Goal: Information Seeking & Learning: Learn about a topic

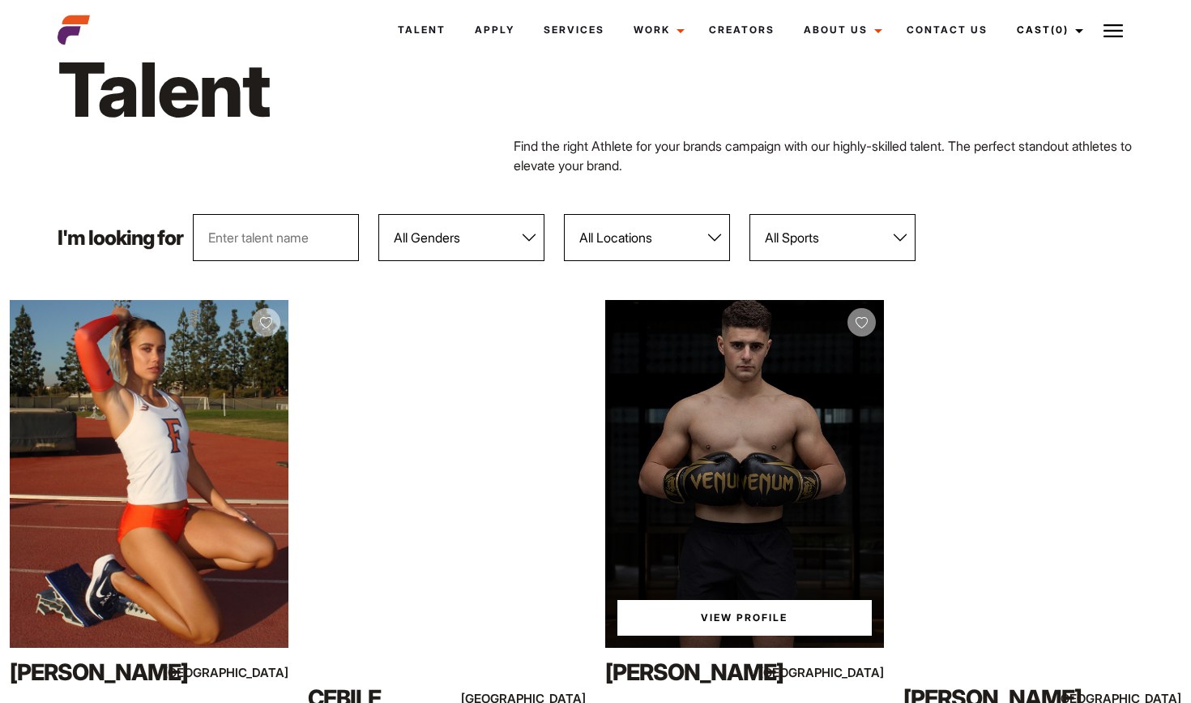
scroll to position [79, 0]
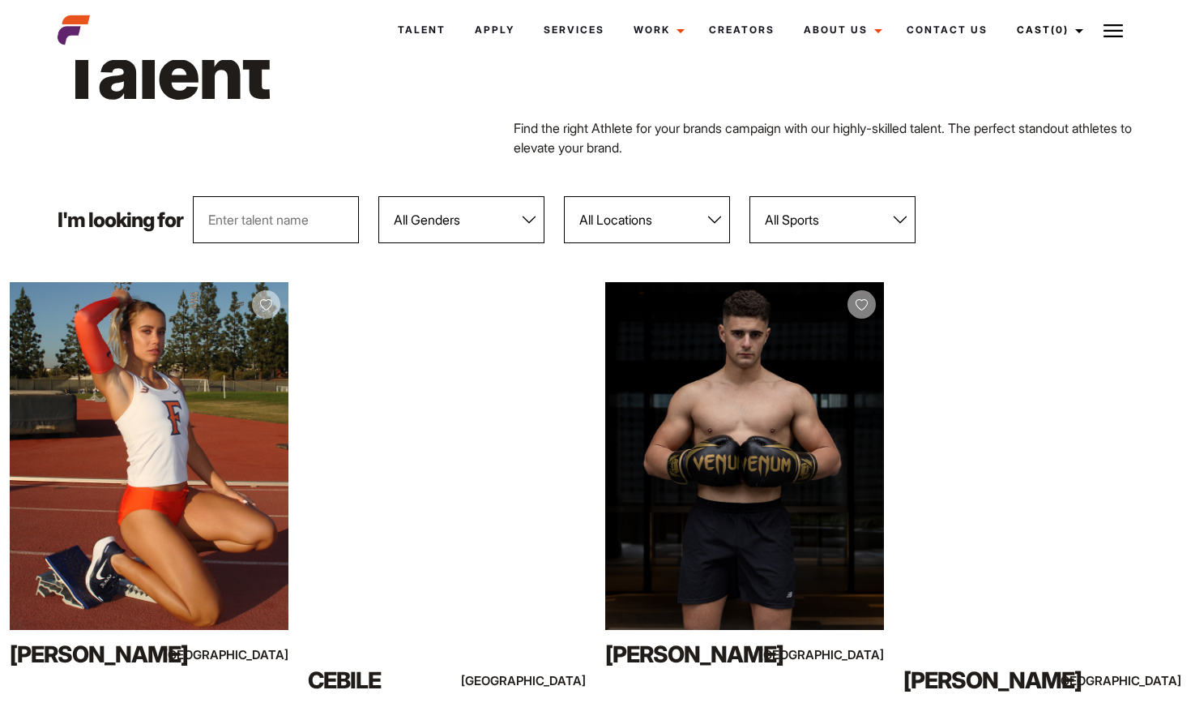
select select "103"
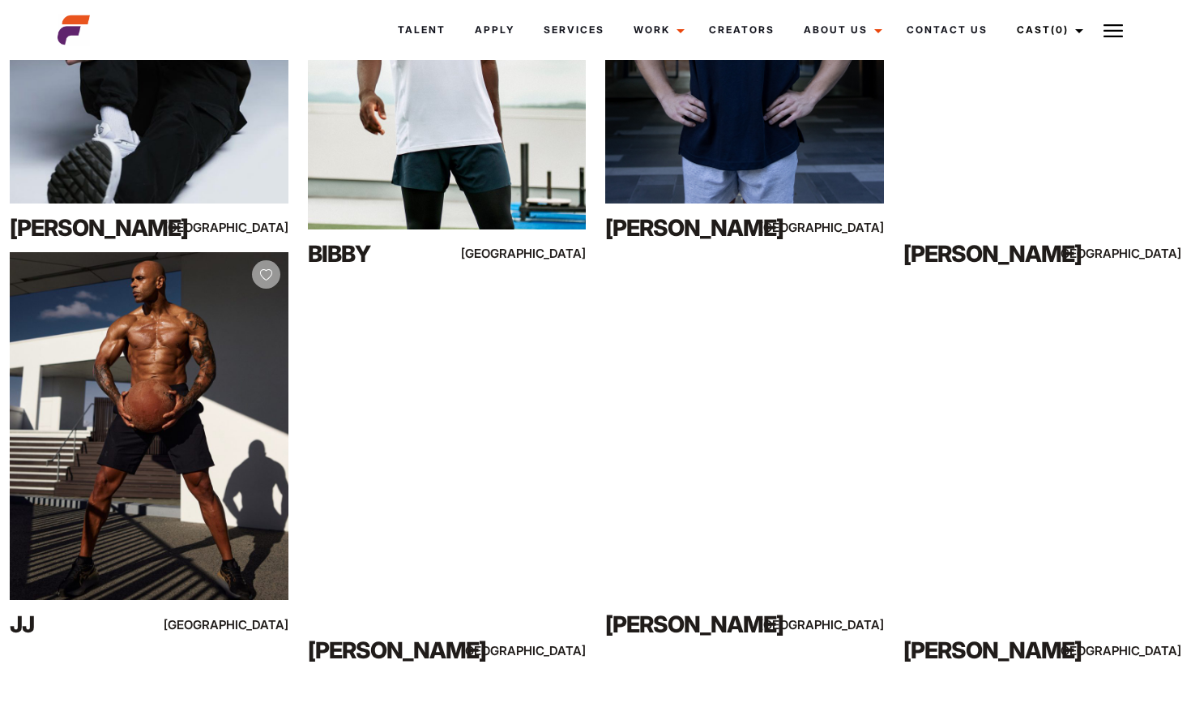
scroll to position [6064, 0]
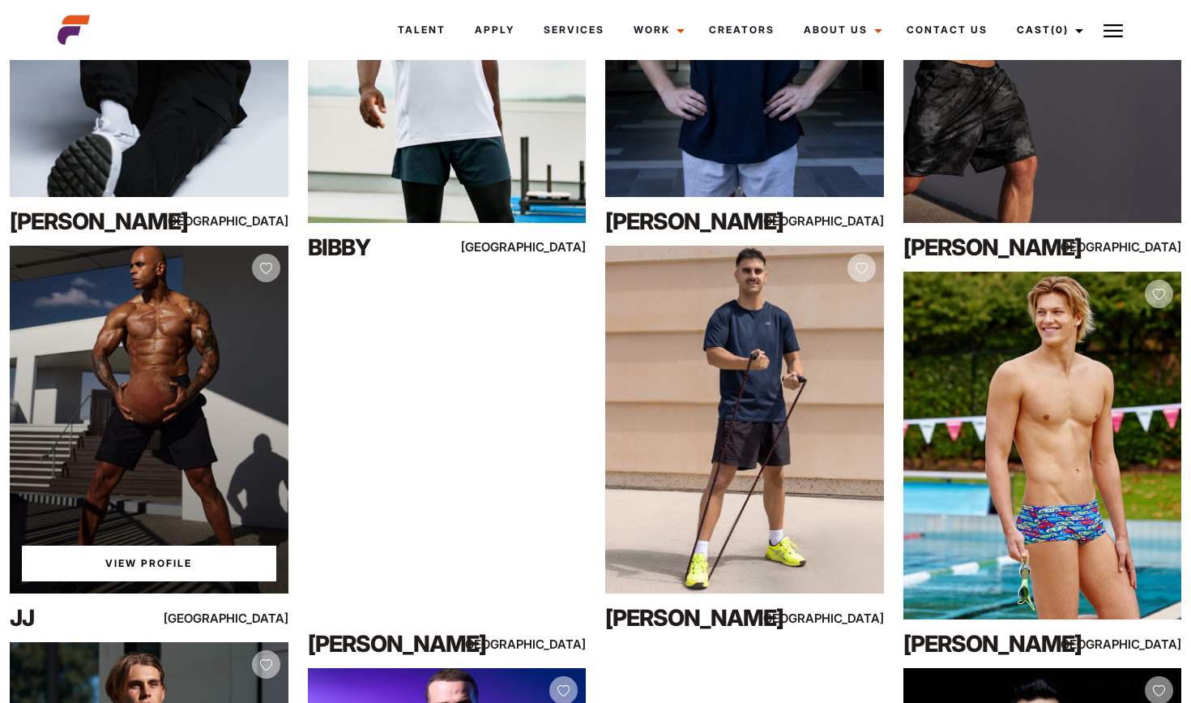
click at [128, 436] on div "View Profile" at bounding box center [149, 420] width 279 height 348
click at [145, 417] on div "View Profile" at bounding box center [149, 420] width 279 height 348
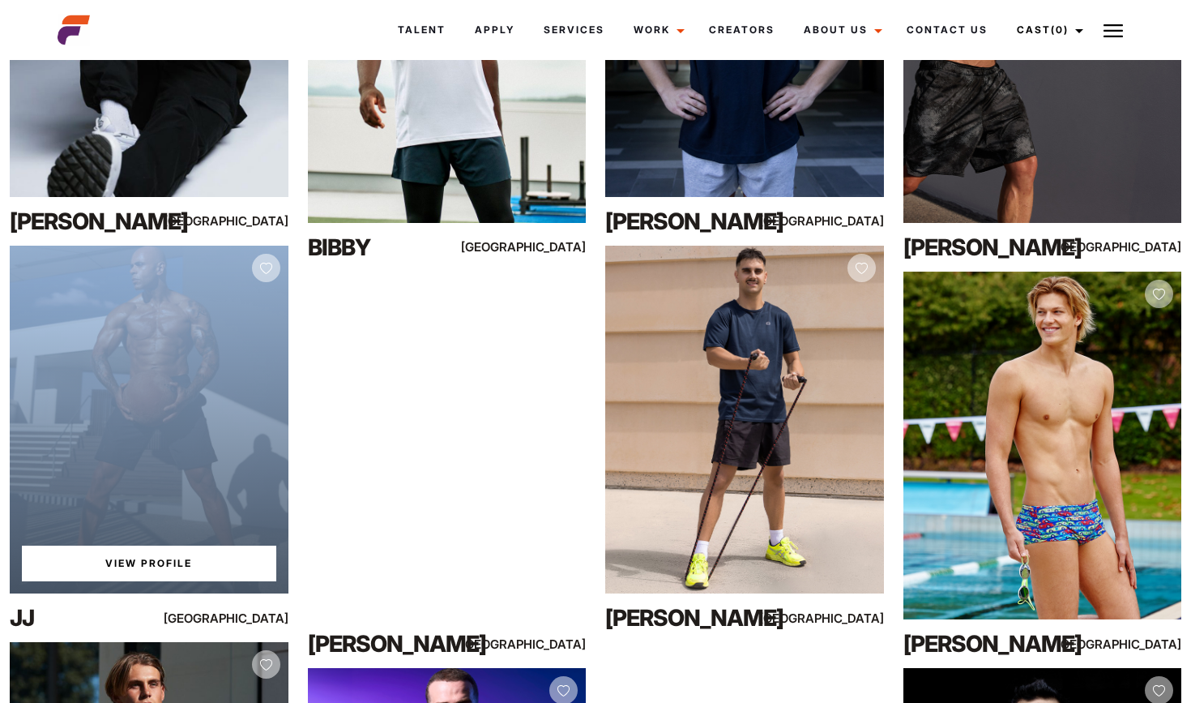
click at [145, 417] on div "View Profile" at bounding box center [149, 420] width 279 height 348
click at [186, 571] on link "View Profile" at bounding box center [149, 563] width 254 height 36
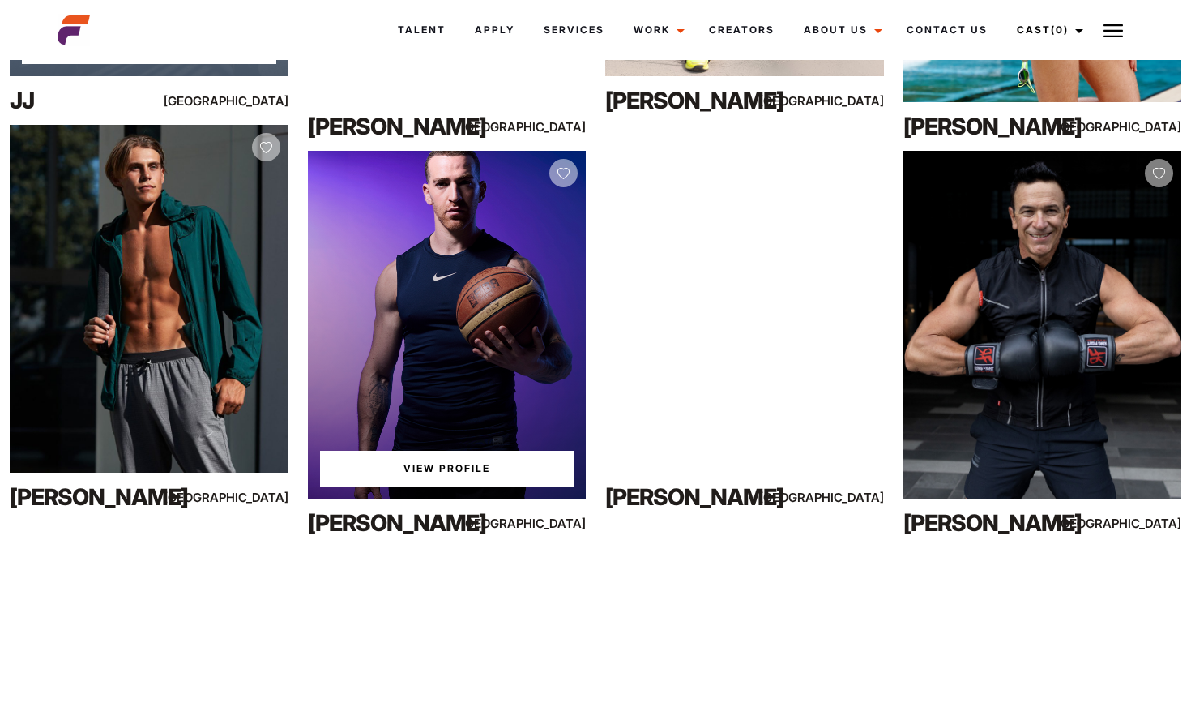
scroll to position [6593, 0]
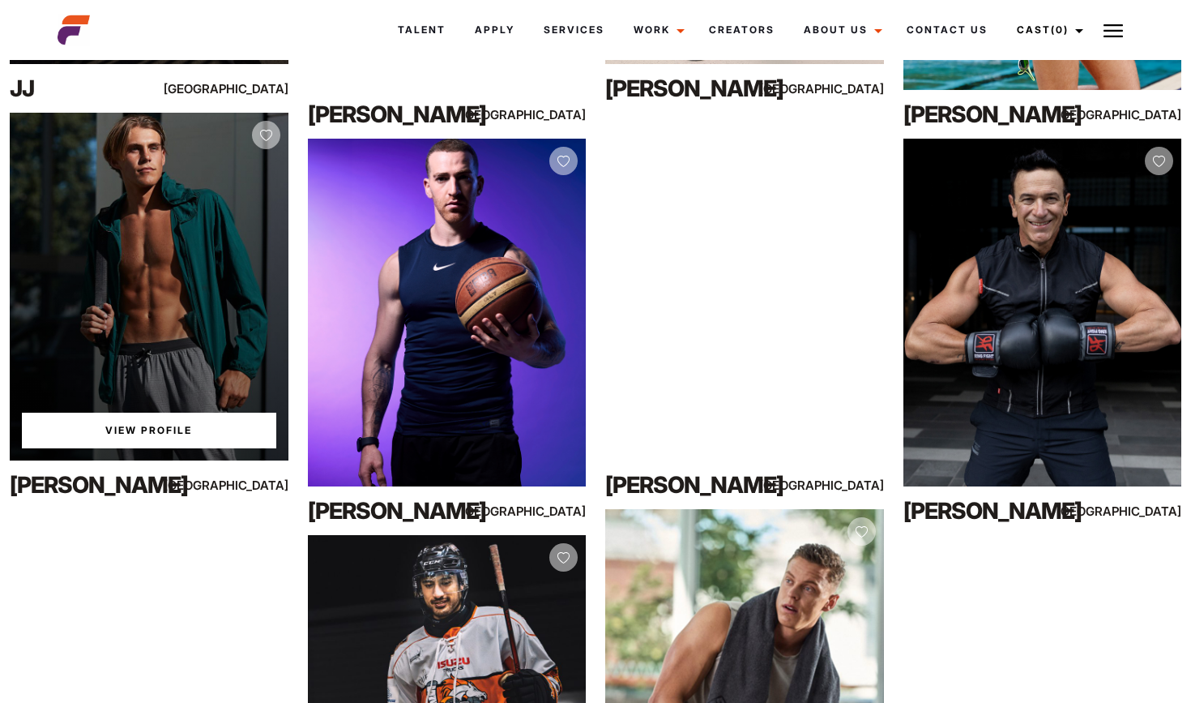
click at [186, 337] on div "View Profile" at bounding box center [149, 287] width 279 height 348
click at [182, 429] on link "View Profile" at bounding box center [149, 430] width 254 height 36
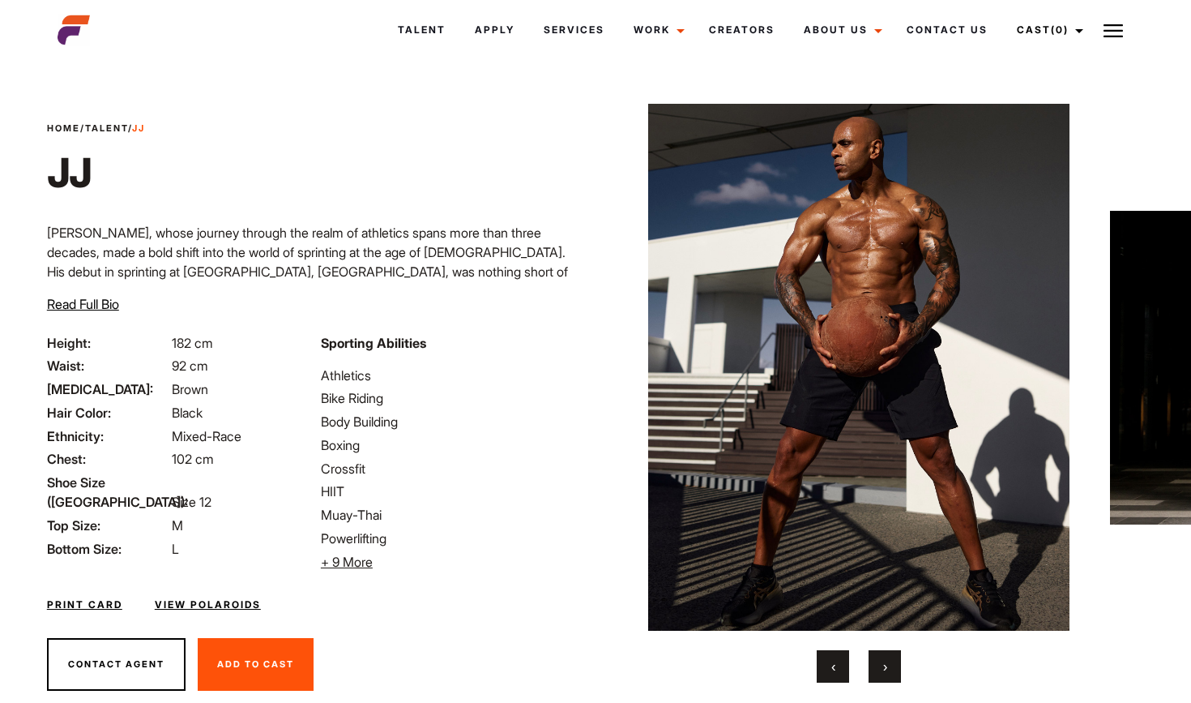
scroll to position [0, 21]
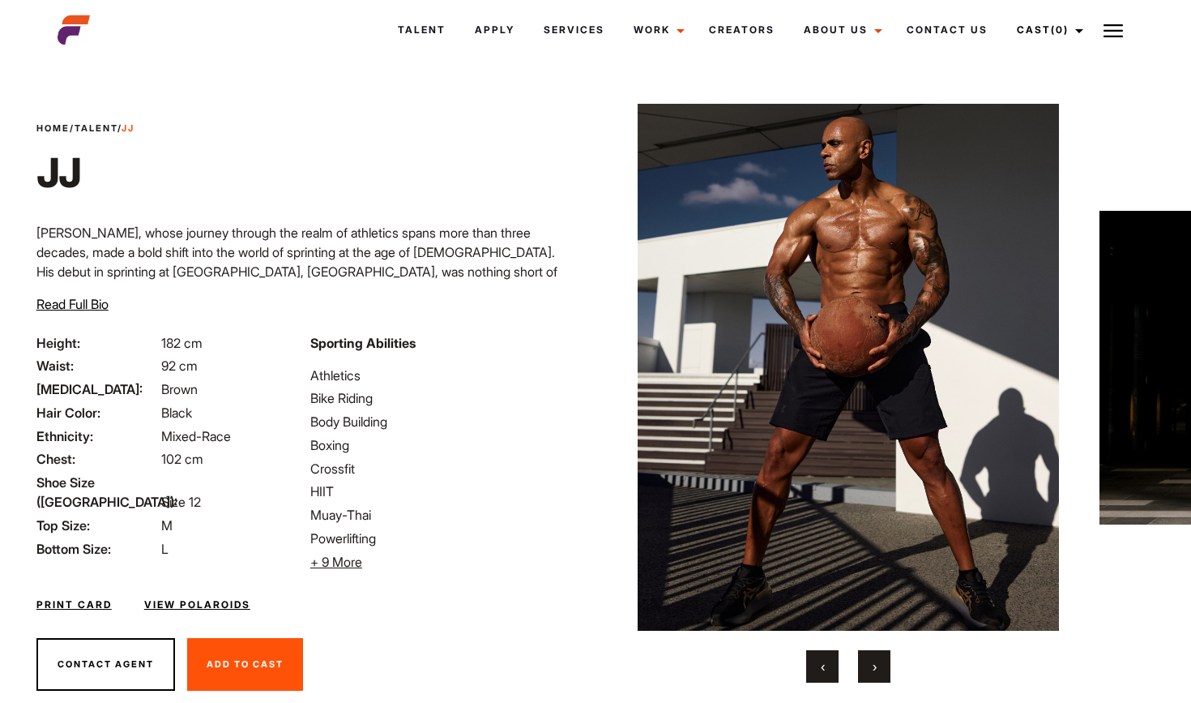
click at [881, 672] on button "›" at bounding box center [874, 666] width 32 height 32
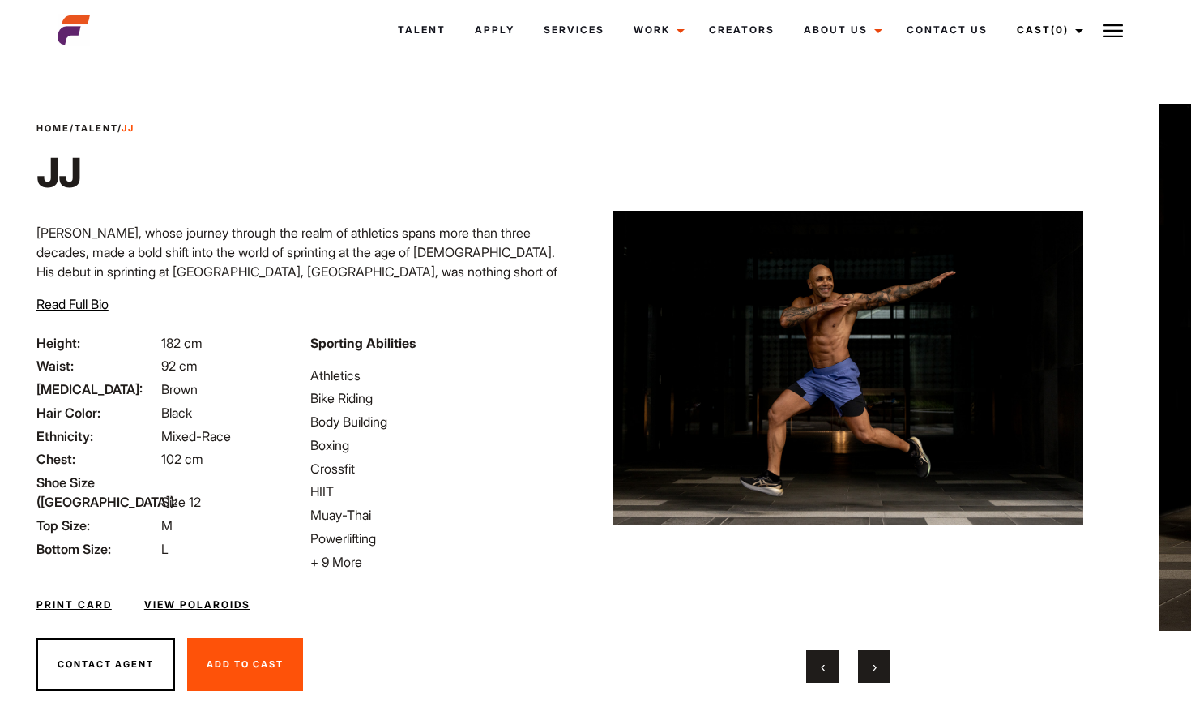
click at [881, 672] on button "›" at bounding box center [874, 666] width 32 height 32
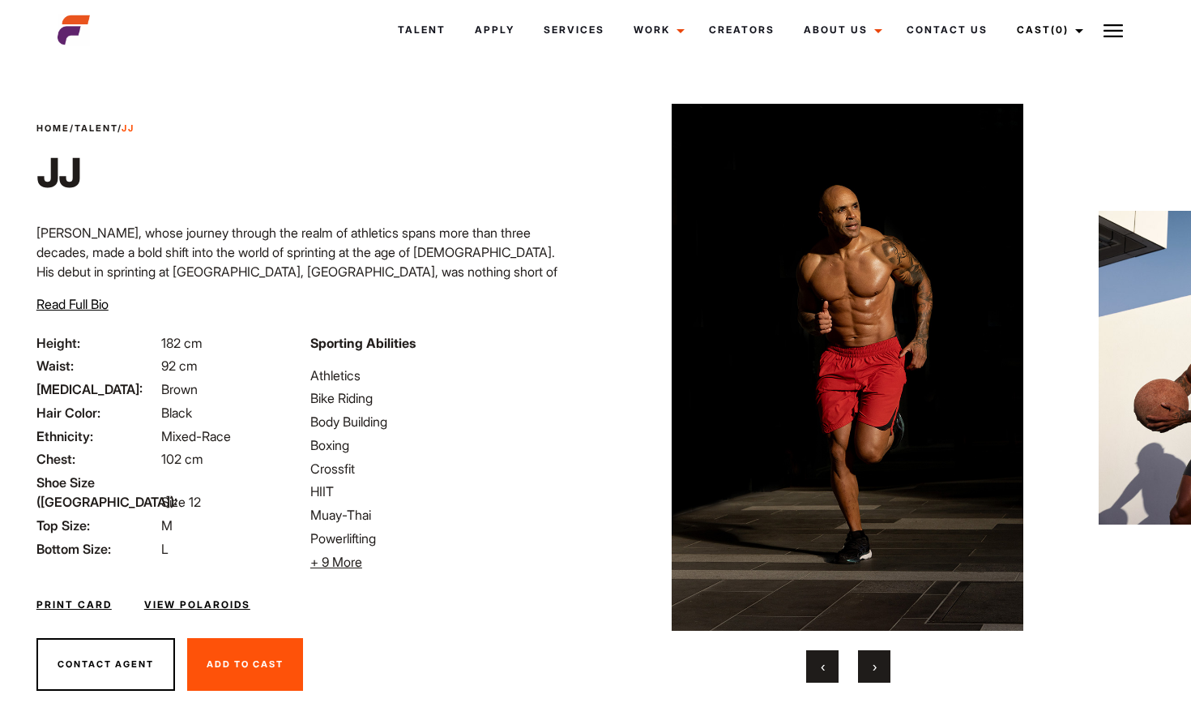
click at [881, 672] on button "›" at bounding box center [874, 666] width 32 height 32
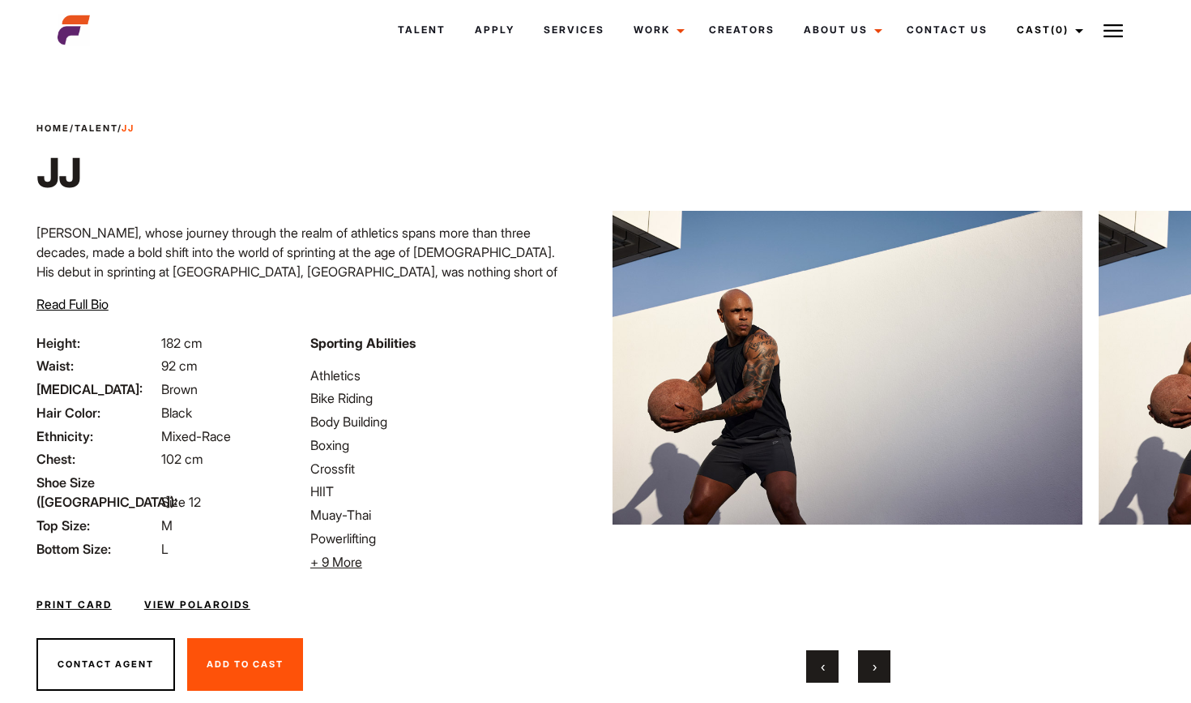
click at [881, 672] on button "›" at bounding box center [874, 666] width 32 height 32
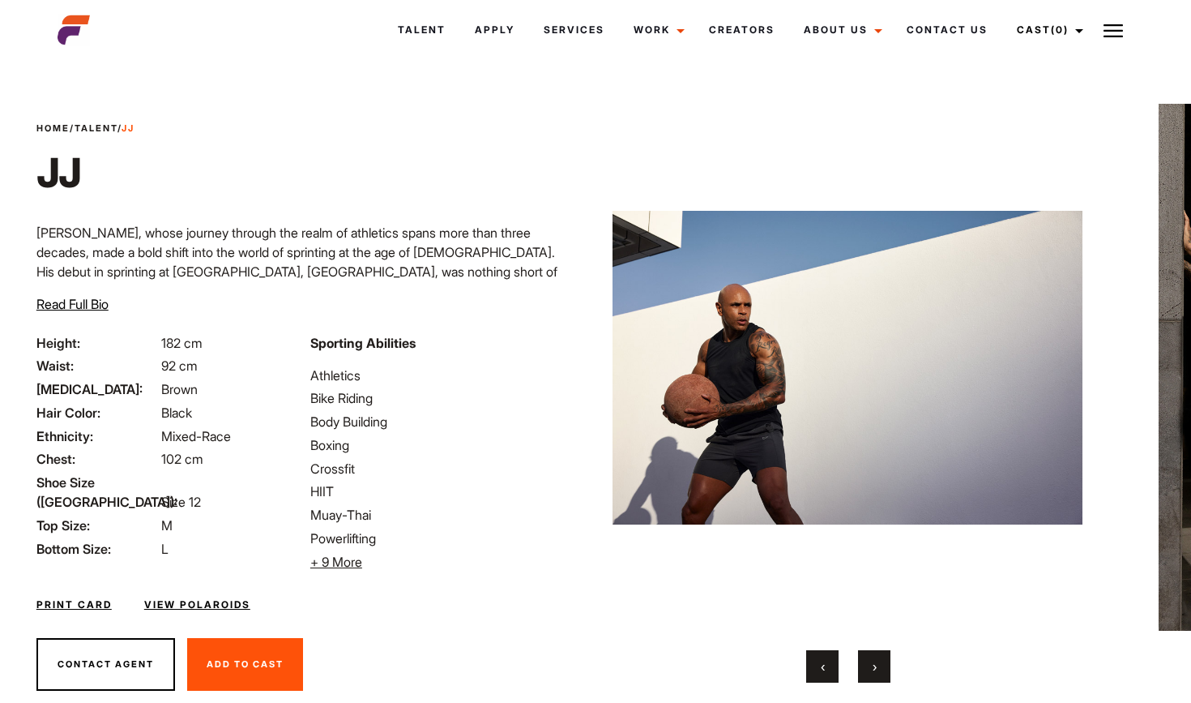
click at [881, 672] on button "›" at bounding box center [874, 666] width 32 height 32
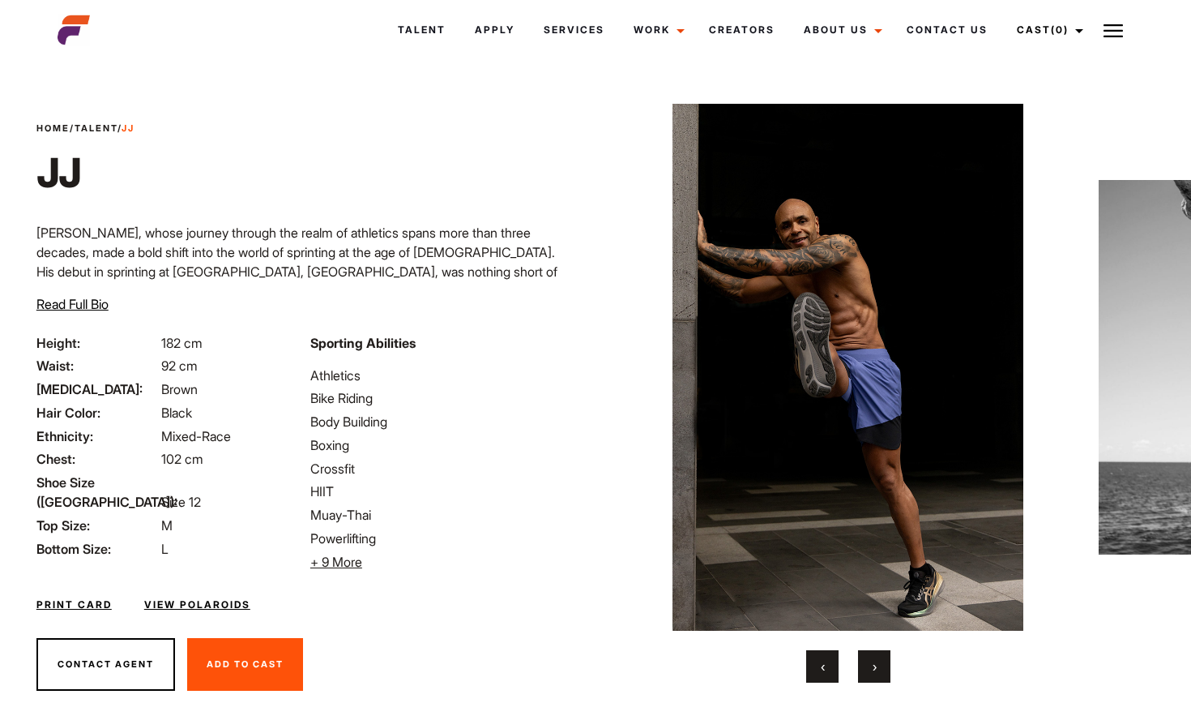
click at [881, 672] on button "›" at bounding box center [874, 666] width 32 height 32
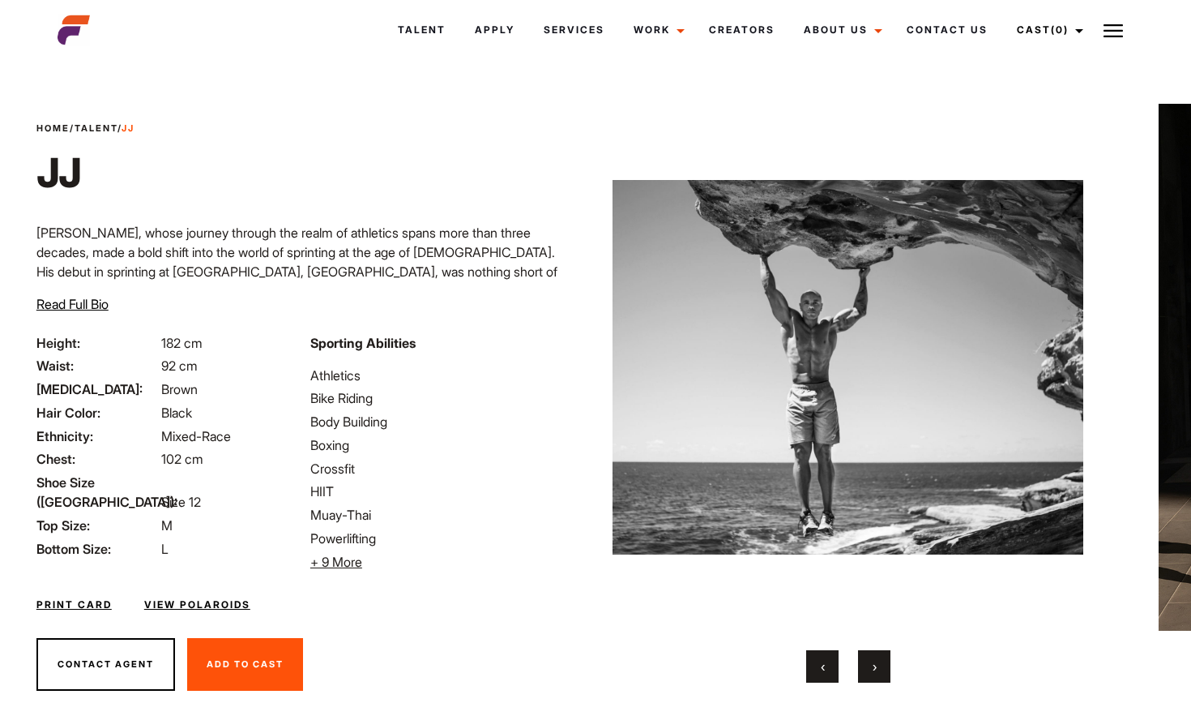
click at [881, 672] on button "›" at bounding box center [874, 666] width 32 height 32
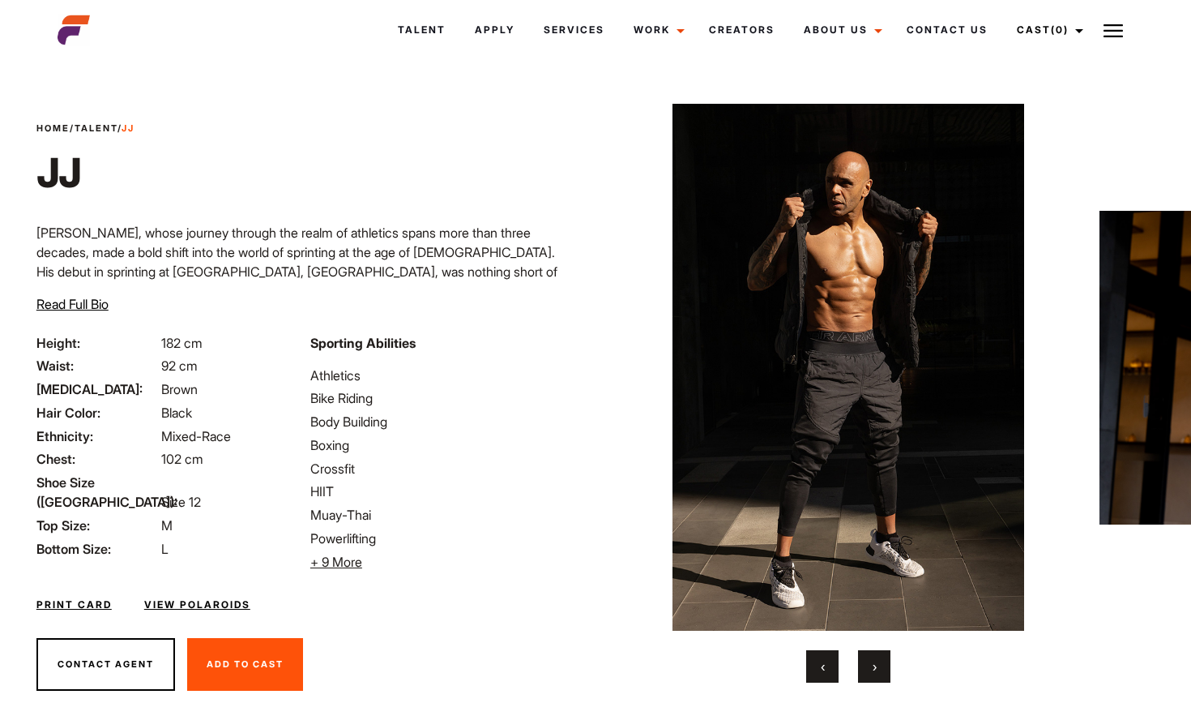
click at [881, 672] on button "›" at bounding box center [874, 666] width 32 height 32
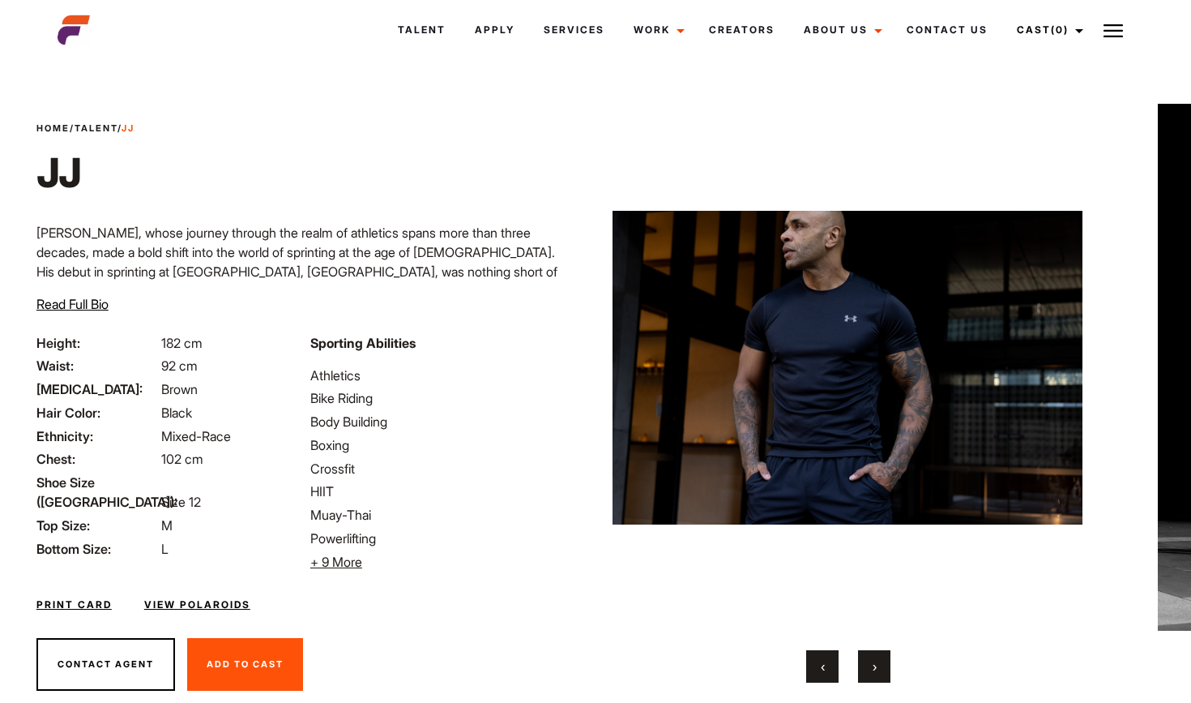
click at [881, 672] on button "›" at bounding box center [874, 666] width 32 height 32
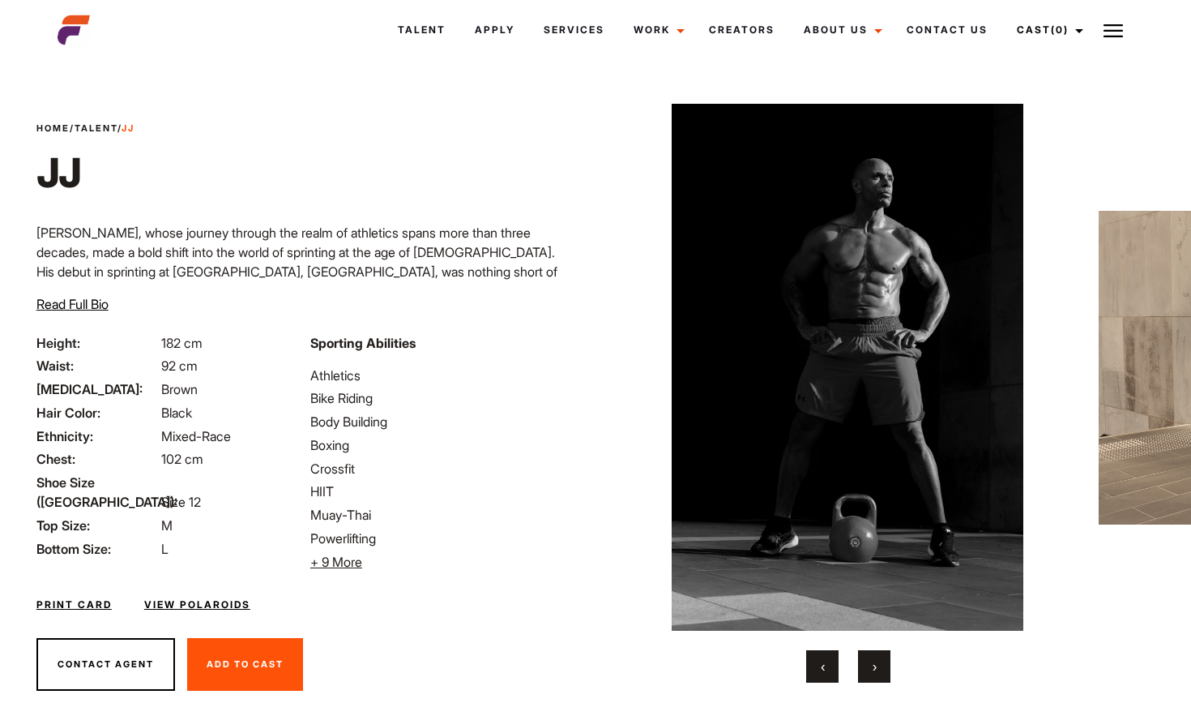
click at [881, 672] on button "›" at bounding box center [874, 666] width 32 height 32
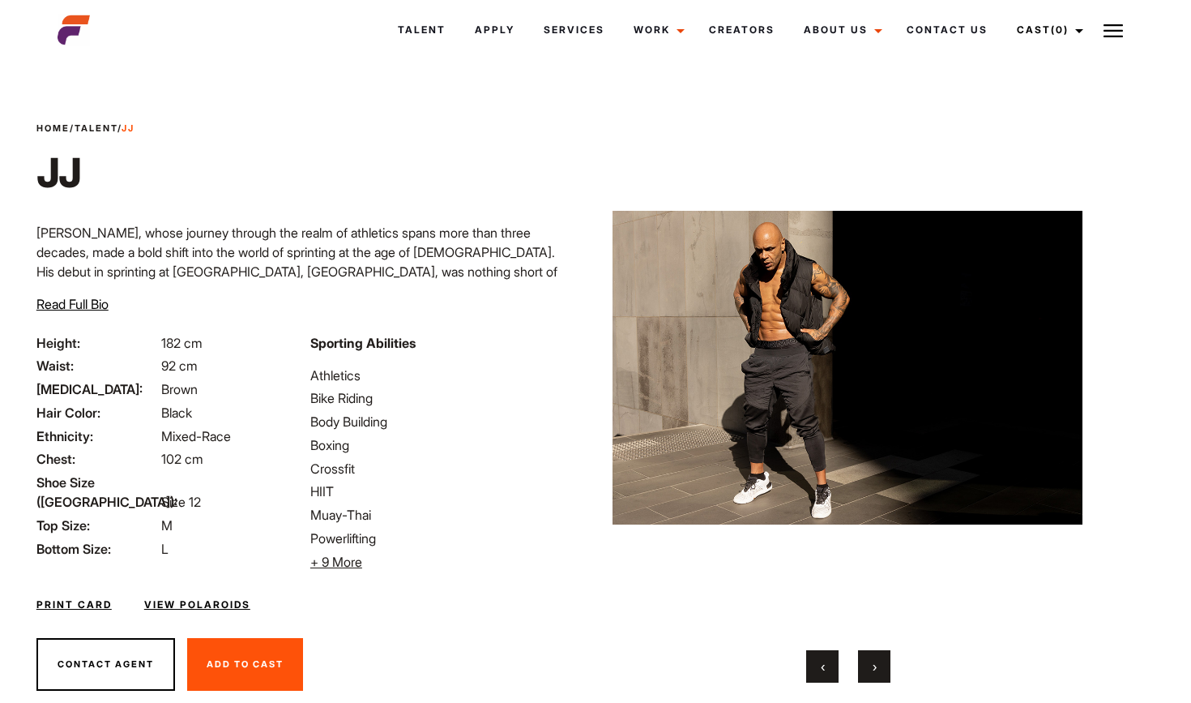
click at [881, 672] on button "›" at bounding box center [874, 666] width 32 height 32
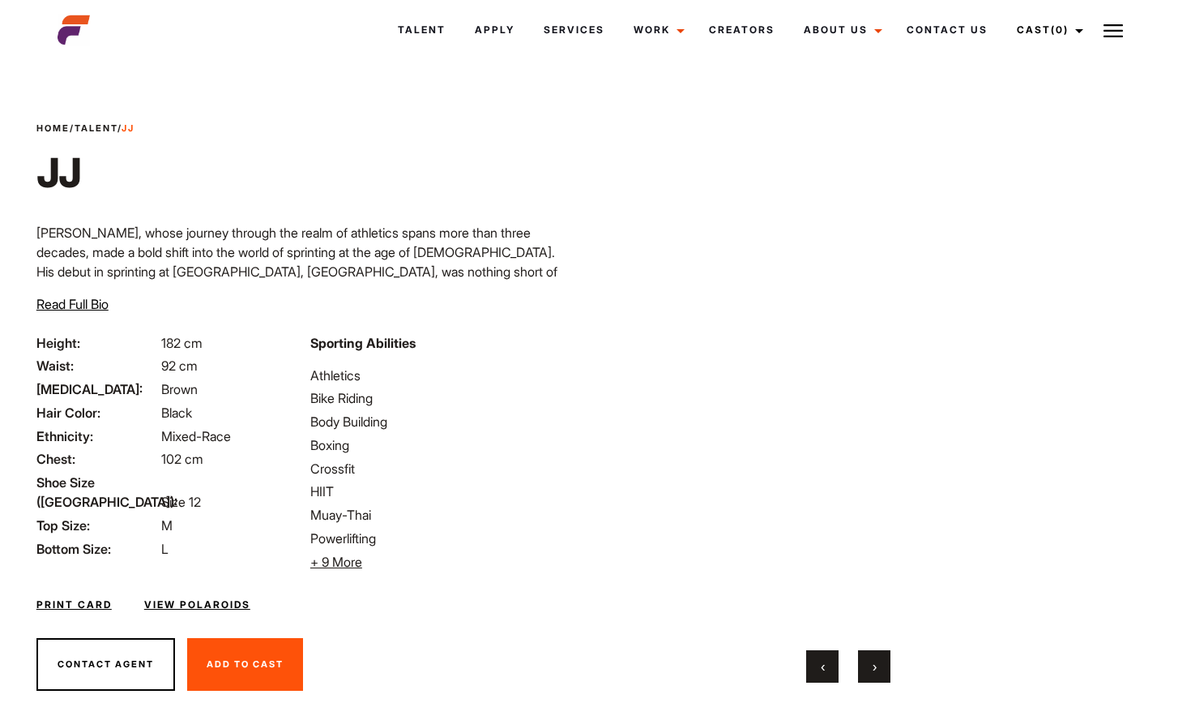
click at [881, 672] on button "›" at bounding box center [874, 666] width 32 height 32
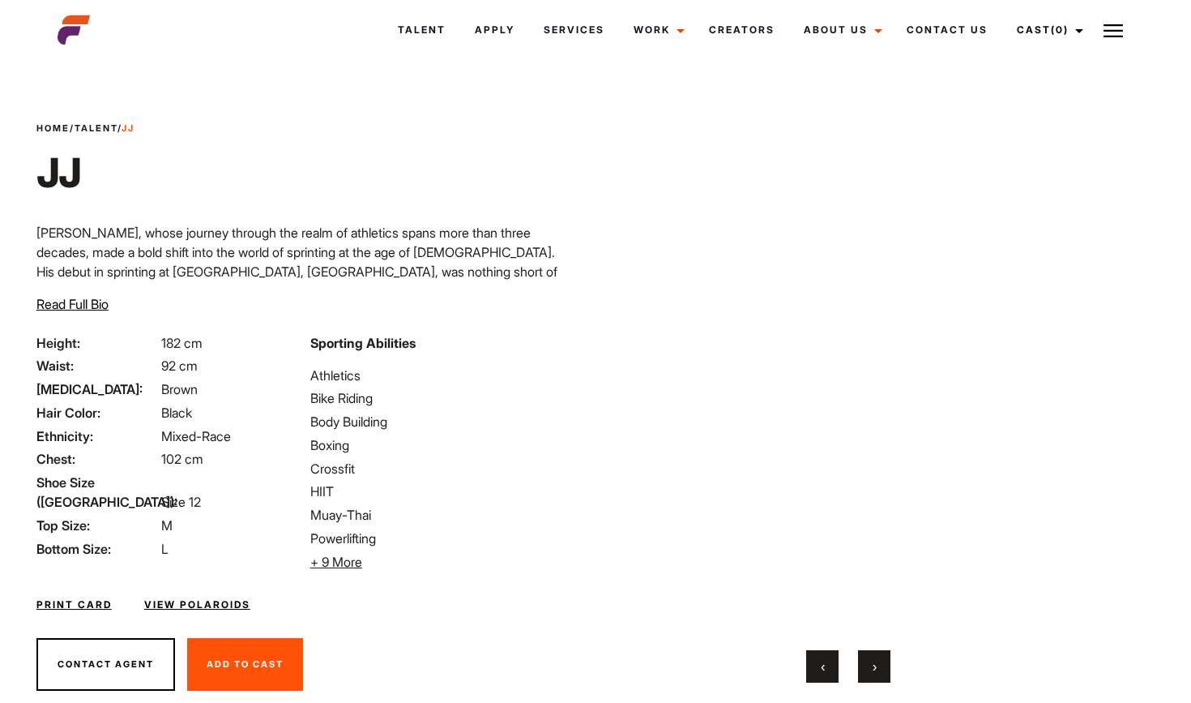
click at [881, 672] on button "›" at bounding box center [874, 666] width 32 height 32
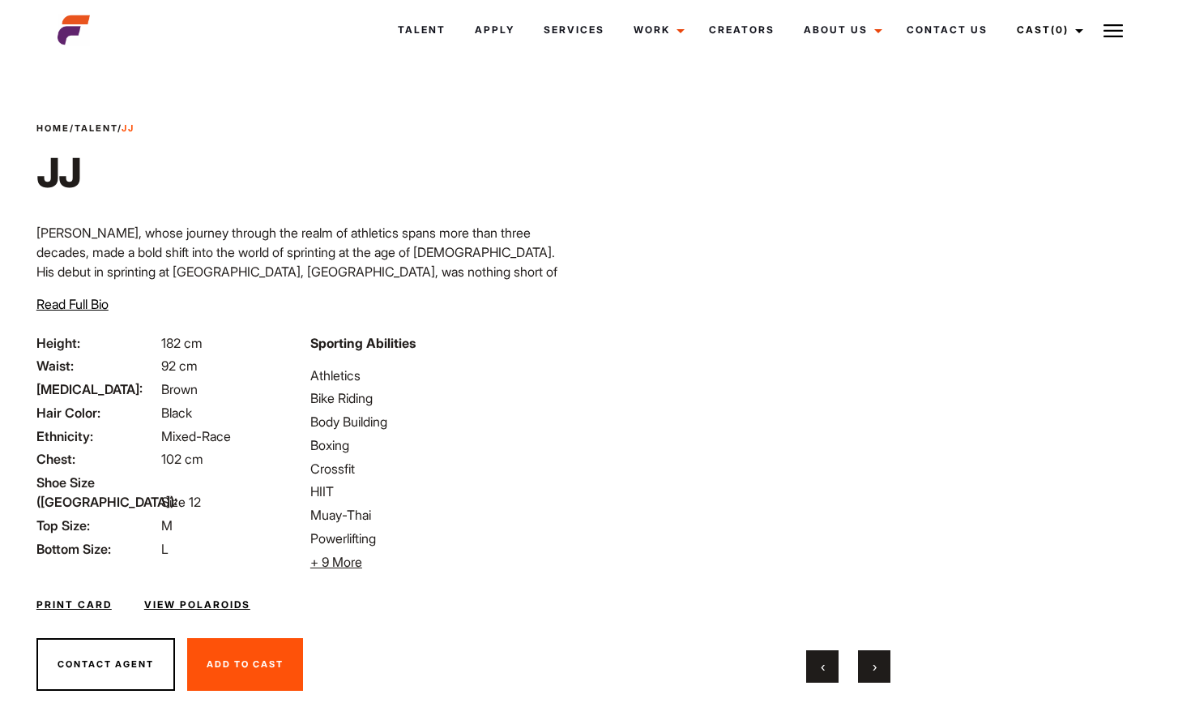
click at [881, 672] on button "›" at bounding box center [874, 666] width 32 height 32
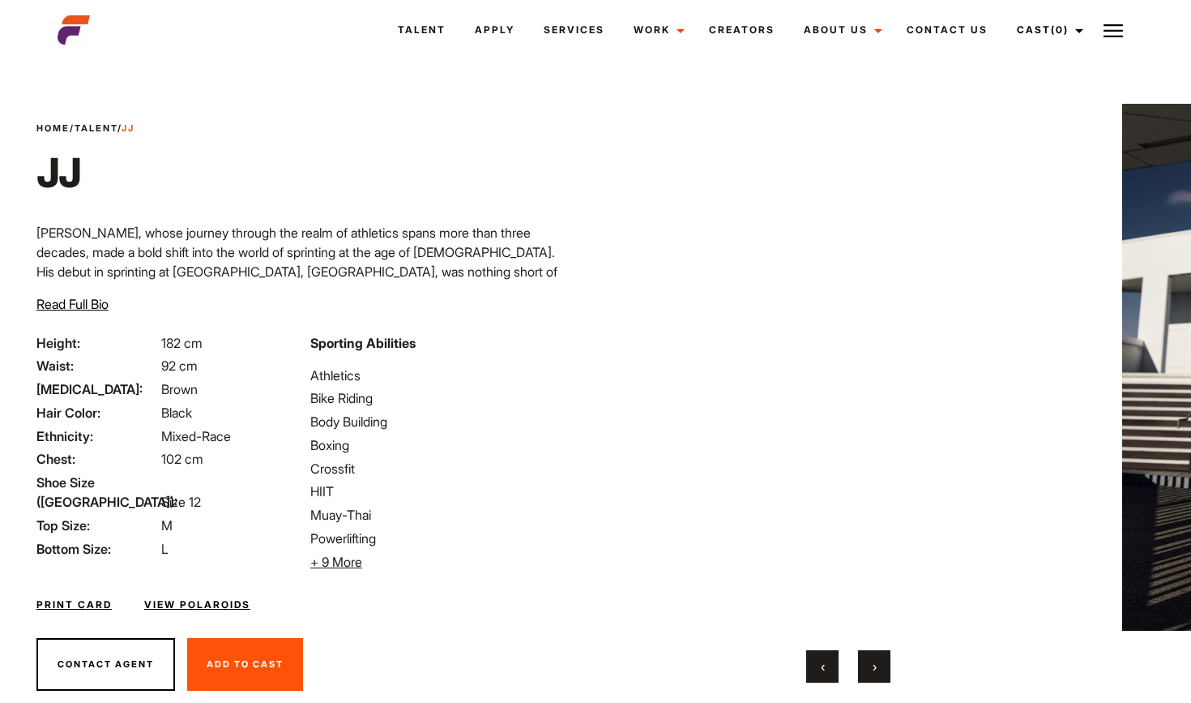
click at [881, 672] on button "›" at bounding box center [874, 666] width 32 height 32
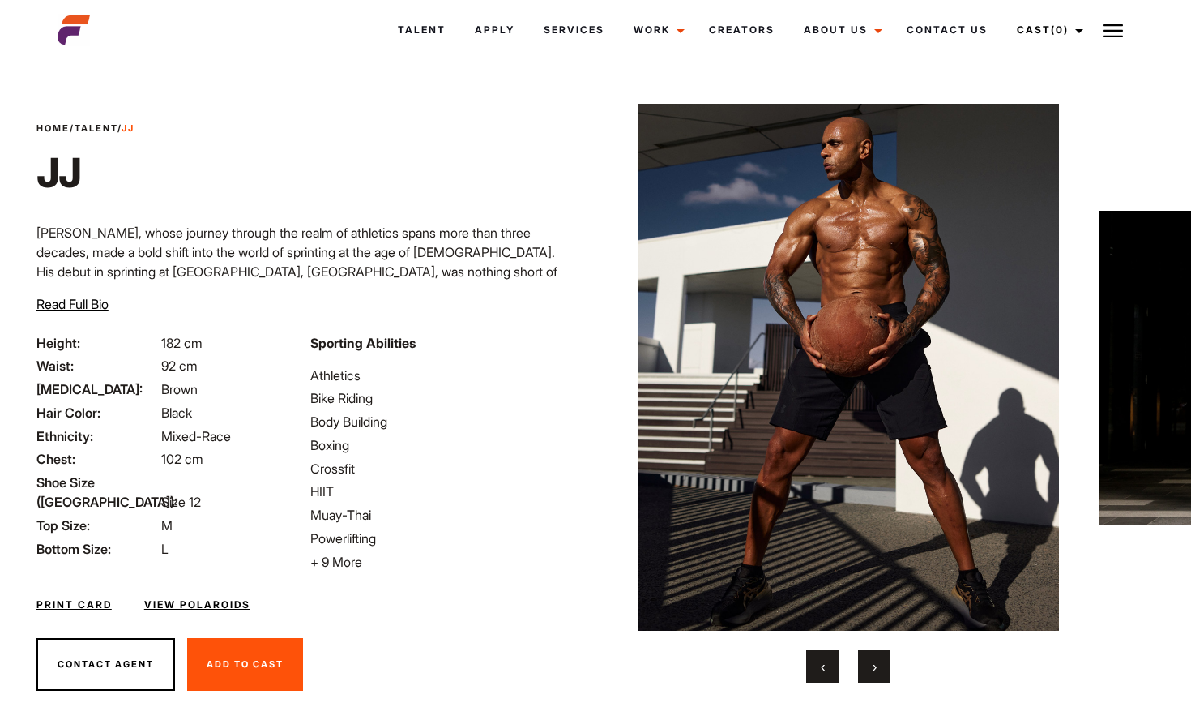
click at [881, 672] on button "›" at bounding box center [874, 666] width 32 height 32
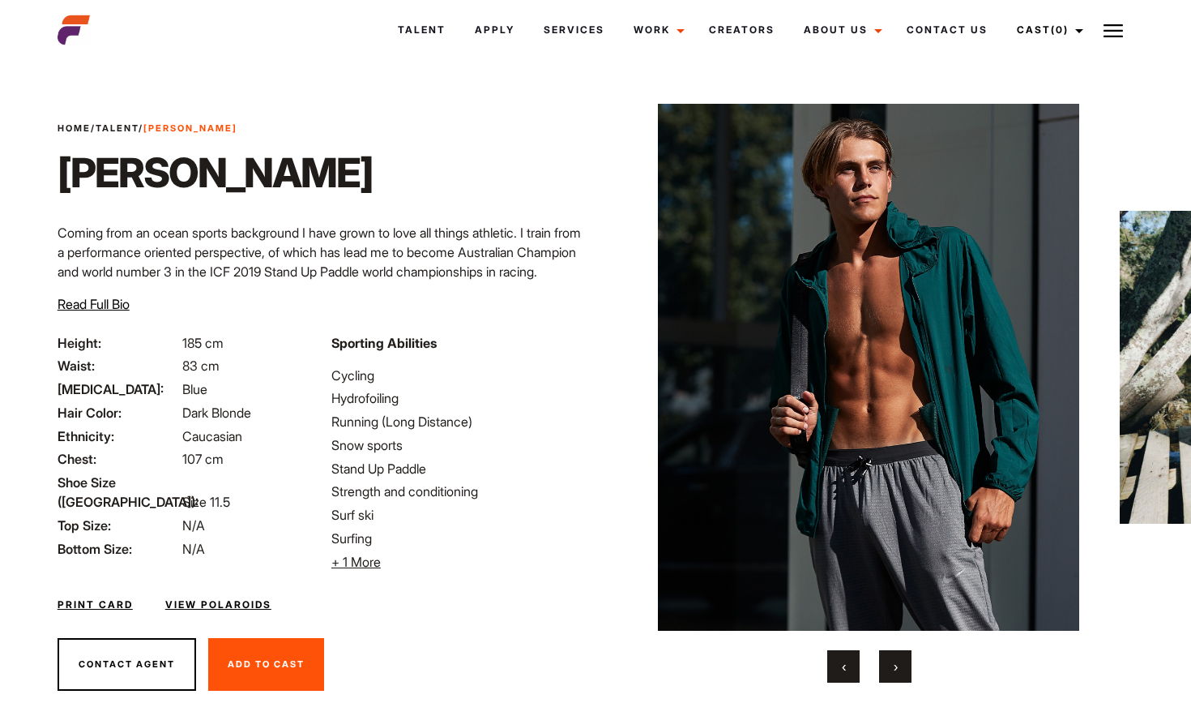
click at [896, 669] on span "›" at bounding box center [896, 666] width 4 height 16
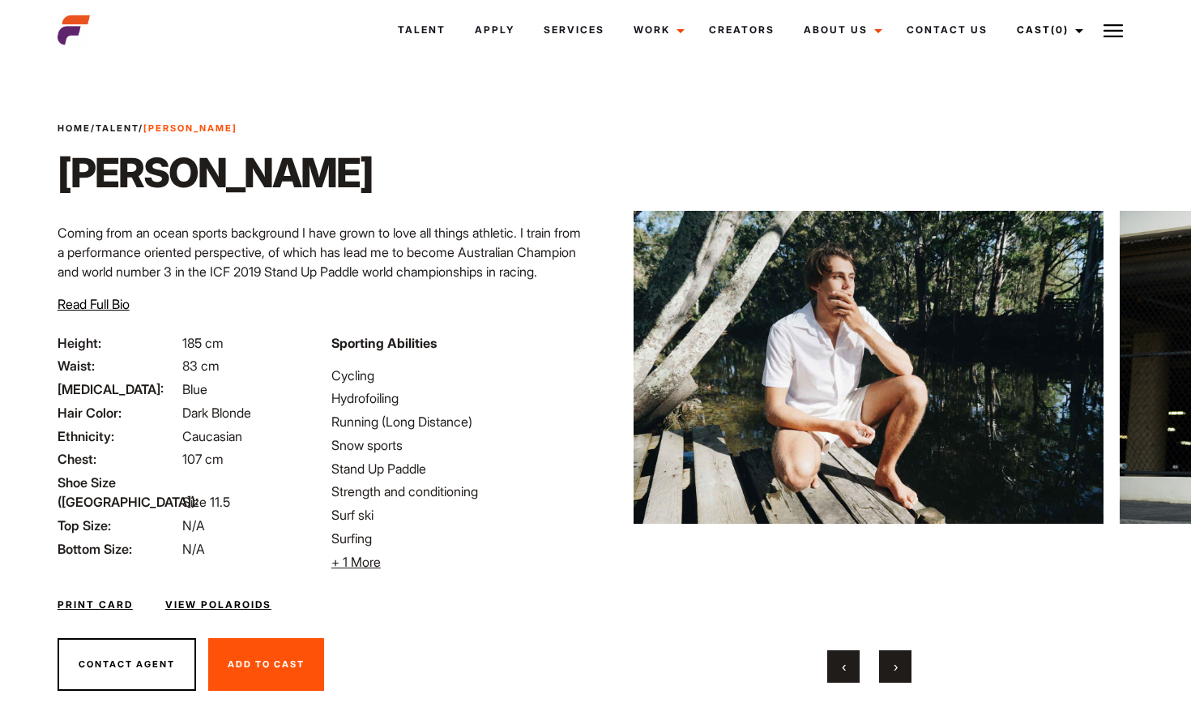
click at [896, 669] on span "›" at bounding box center [896, 666] width 4 height 16
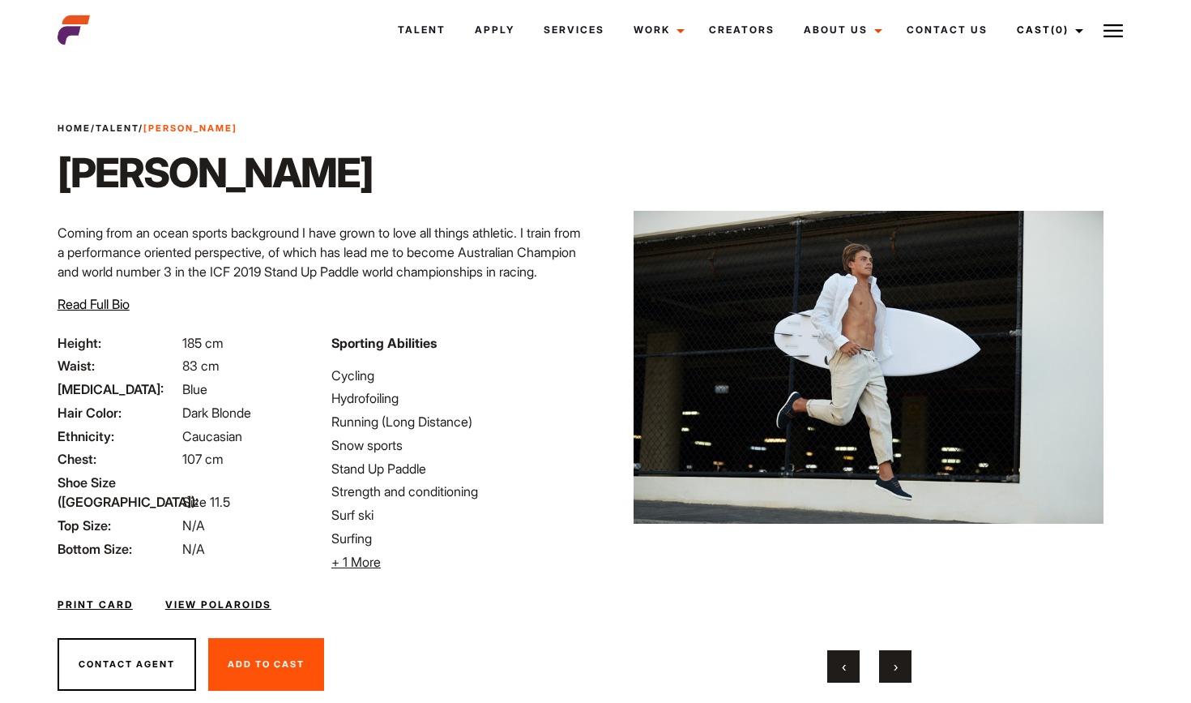
click at [896, 669] on span "›" at bounding box center [896, 666] width 4 height 16
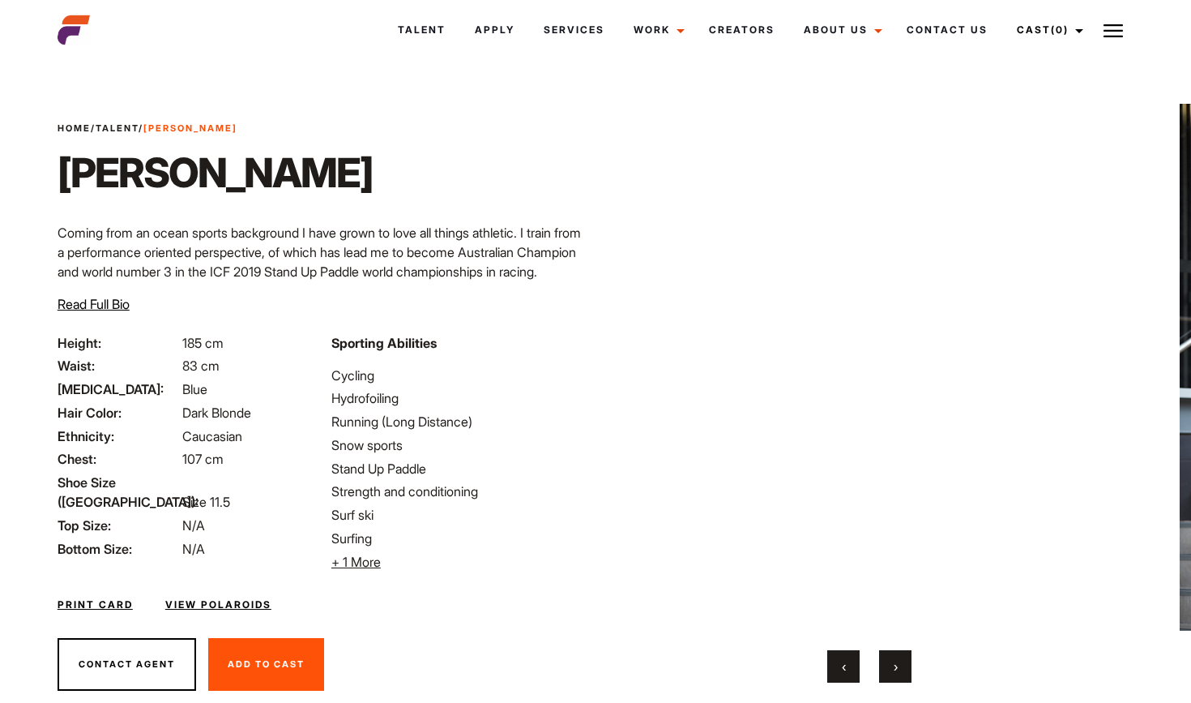
click at [896, 669] on span "›" at bounding box center [896, 666] width 4 height 16
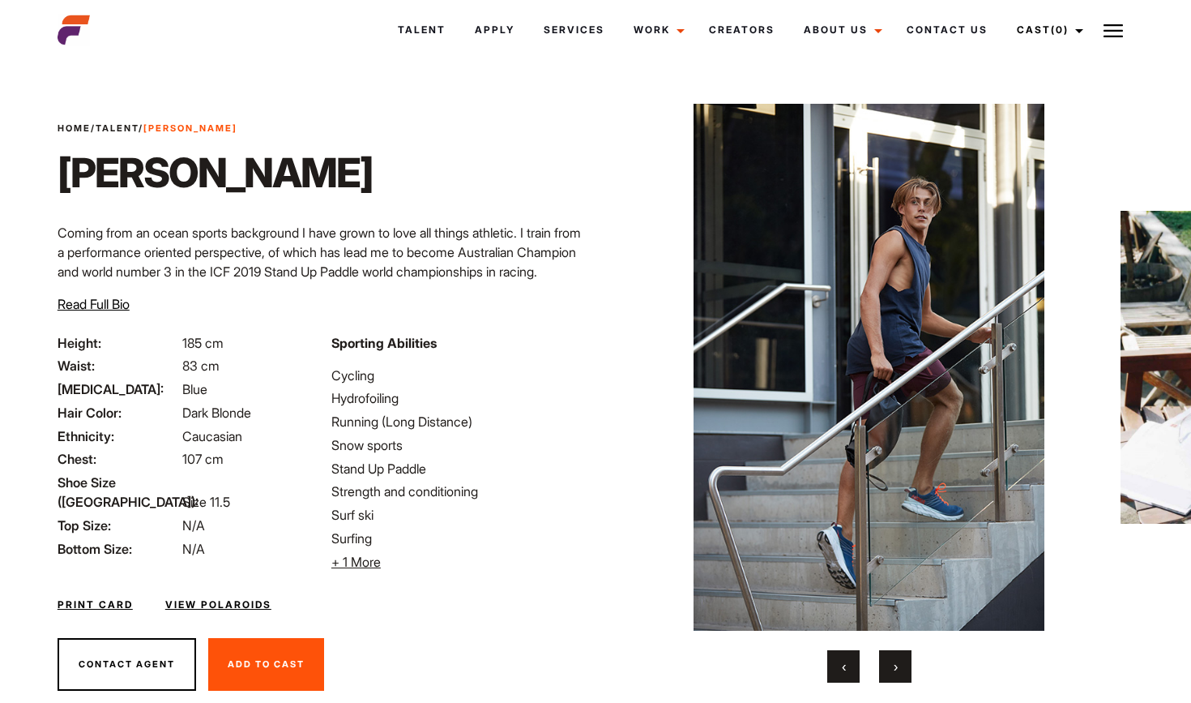
click at [896, 669] on span "›" at bounding box center [896, 666] width 4 height 16
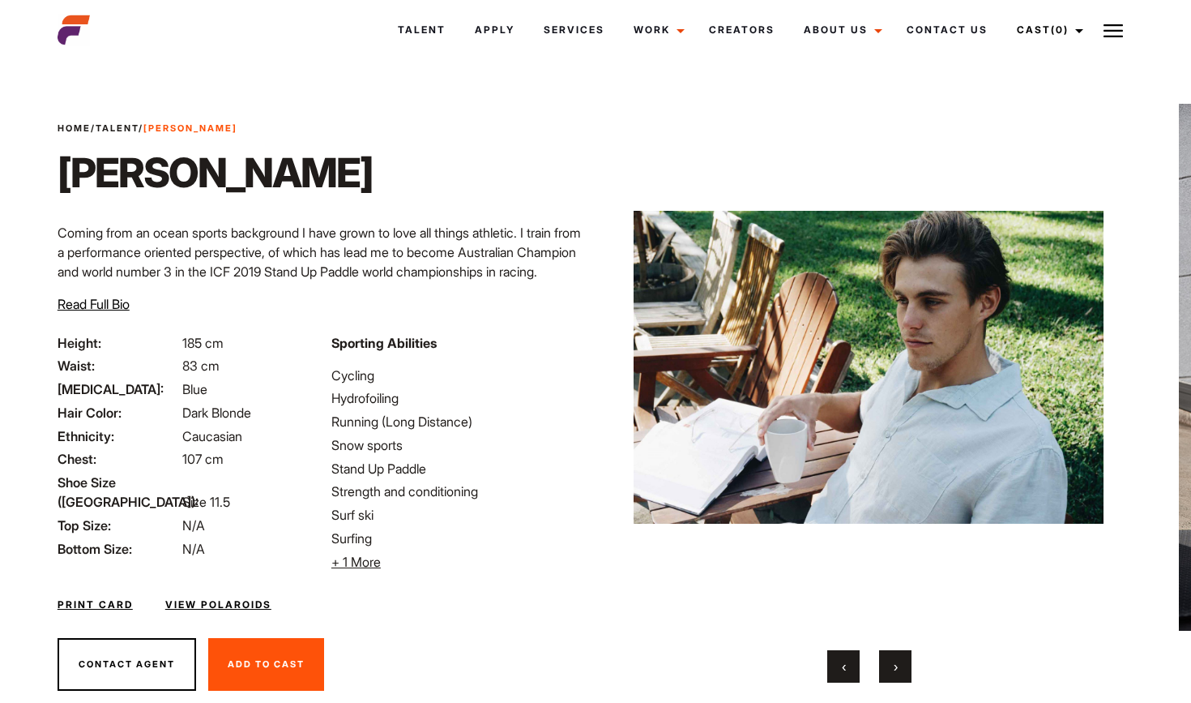
click at [896, 669] on span "›" at bounding box center [896, 666] width 4 height 16
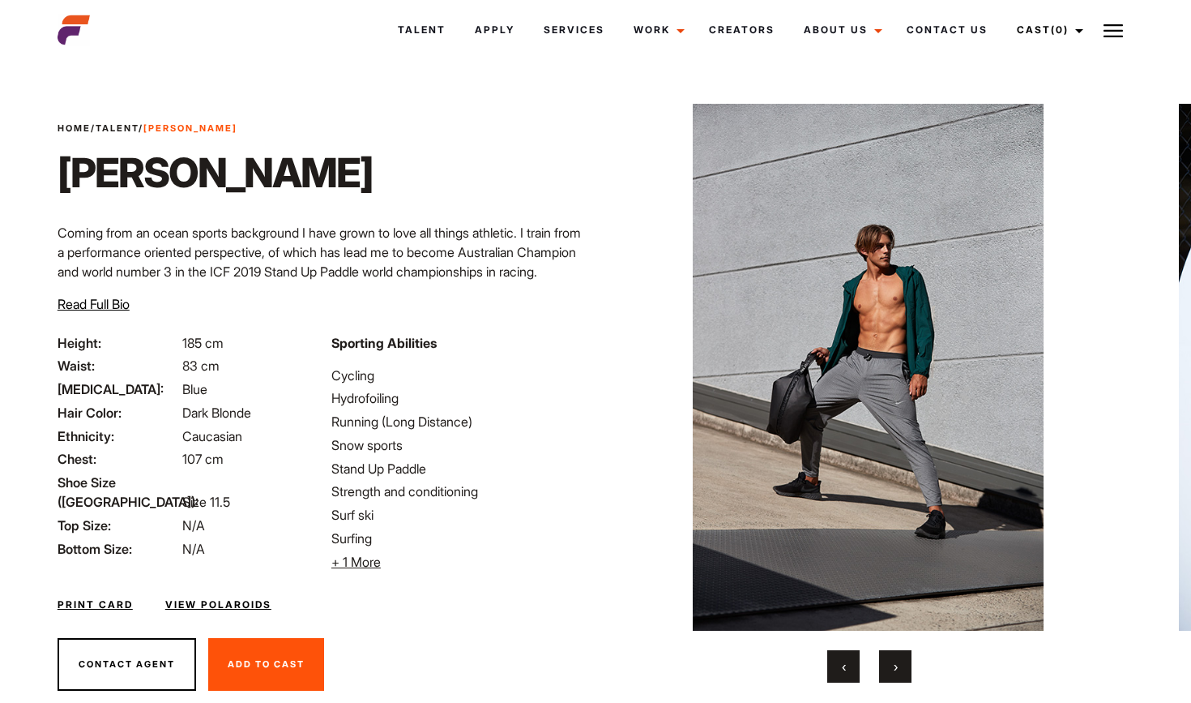
click at [896, 669] on span "›" at bounding box center [896, 666] width 4 height 16
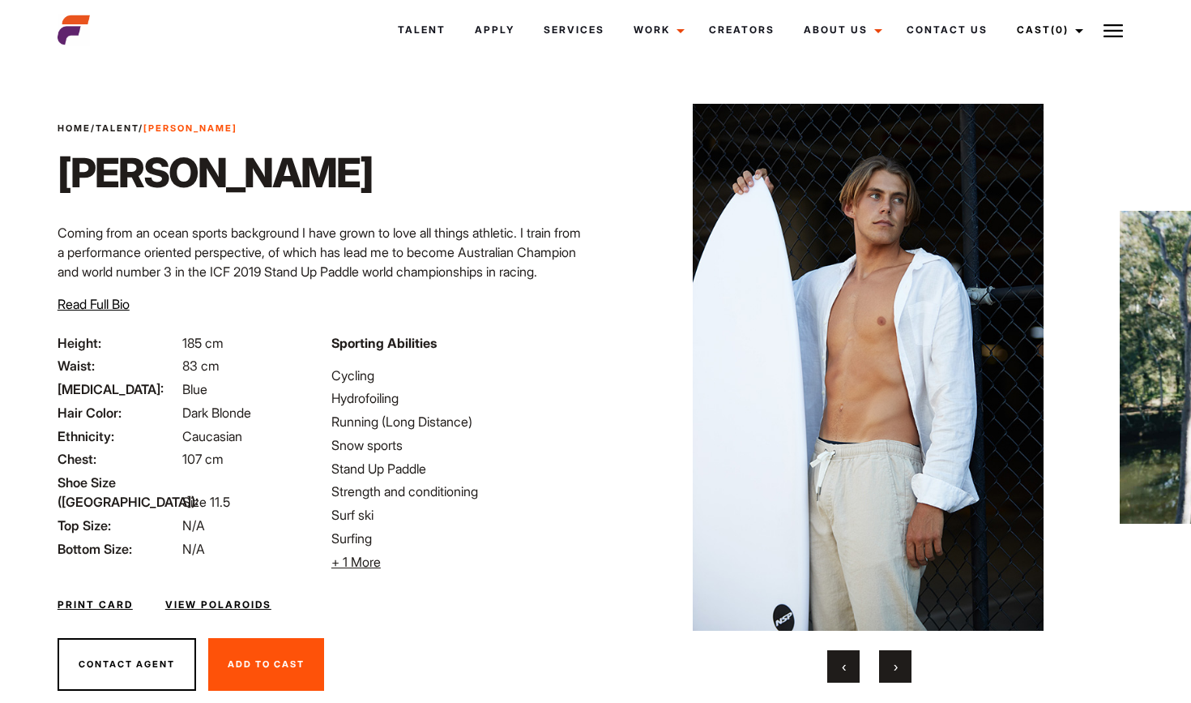
click at [896, 669] on span "›" at bounding box center [896, 666] width 4 height 16
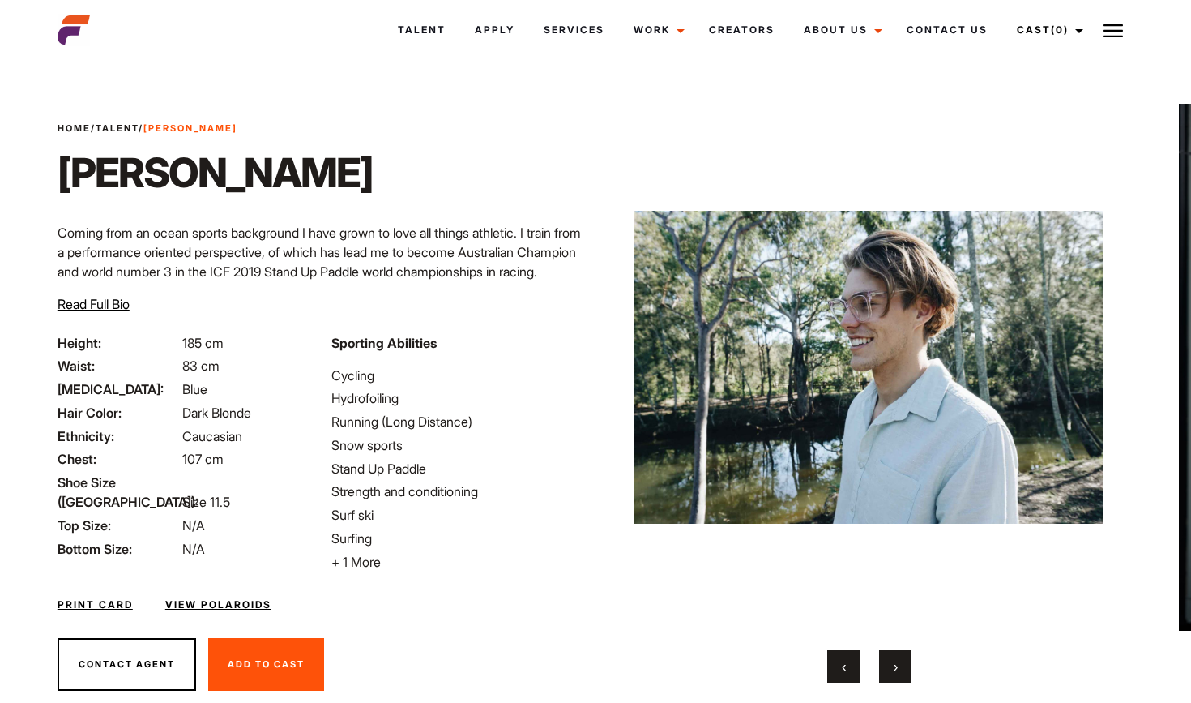
click at [896, 669] on span "›" at bounding box center [896, 666] width 4 height 16
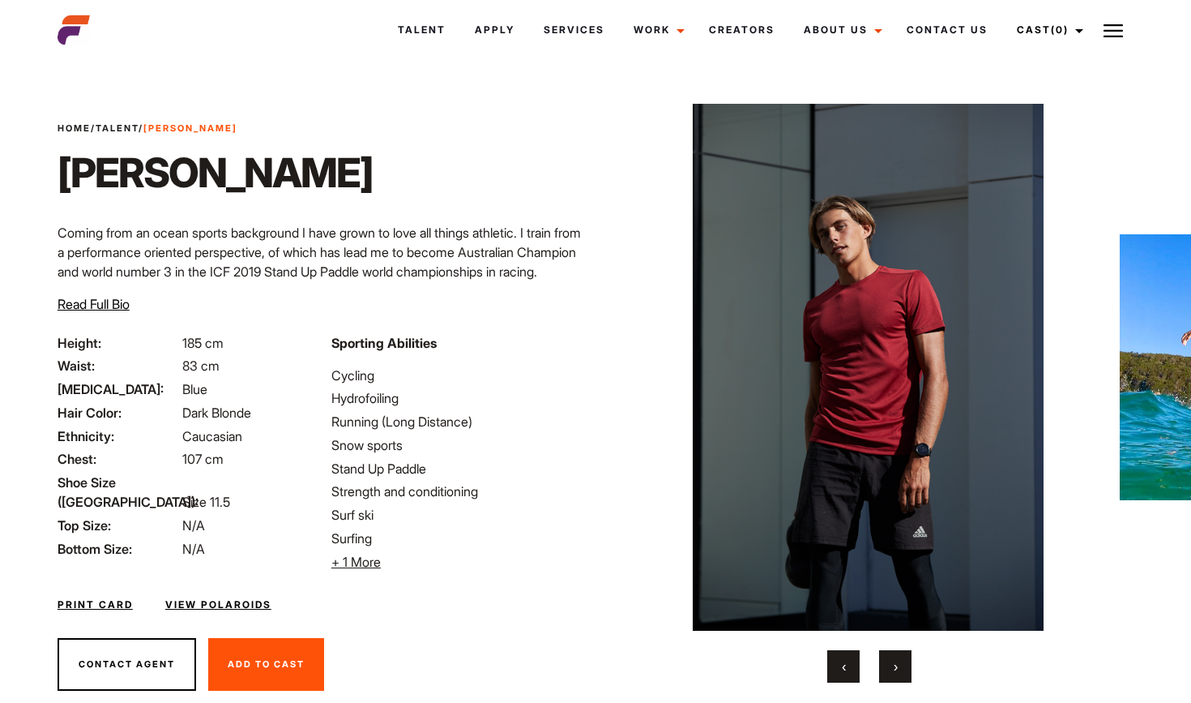
click at [896, 669] on span "›" at bounding box center [896, 666] width 4 height 16
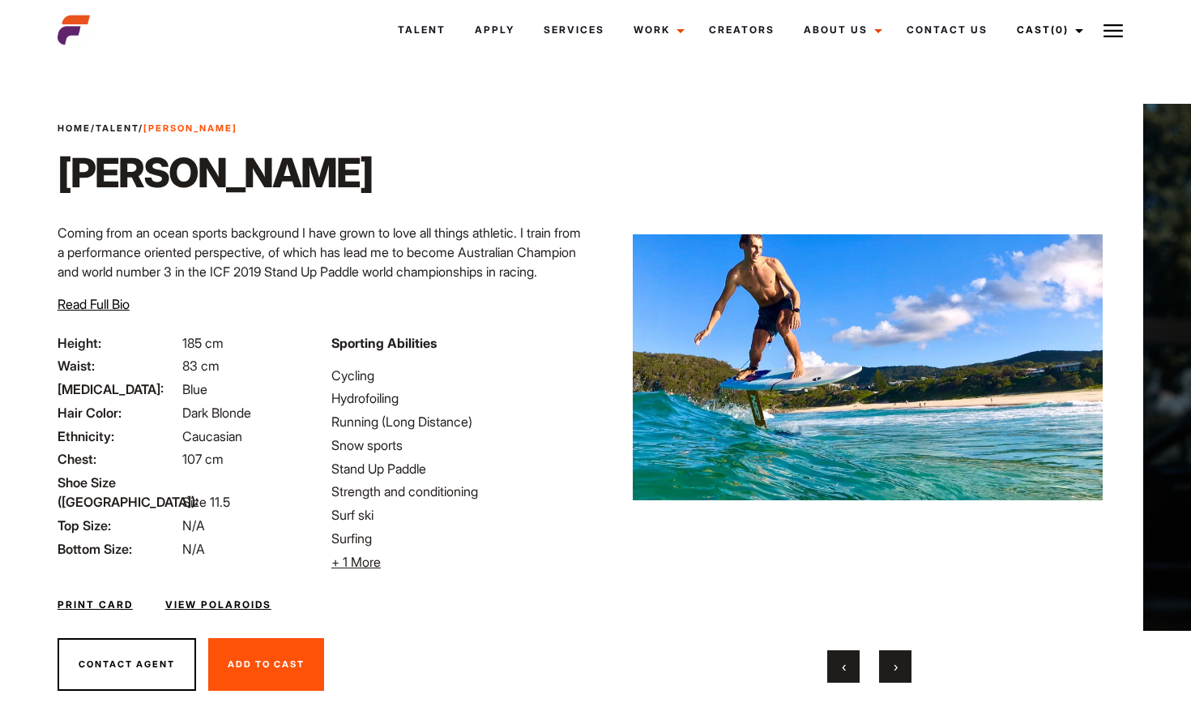
click at [895, 669] on span "›" at bounding box center [896, 666] width 4 height 16
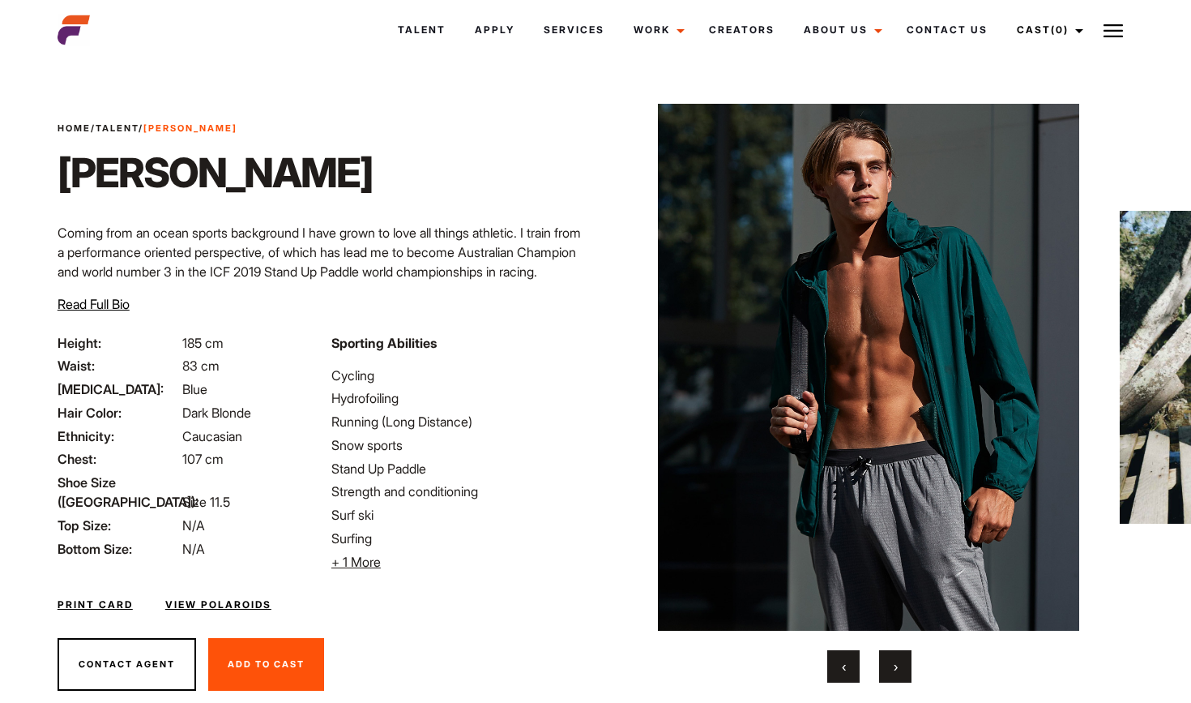
click at [895, 669] on span "›" at bounding box center [896, 666] width 4 height 16
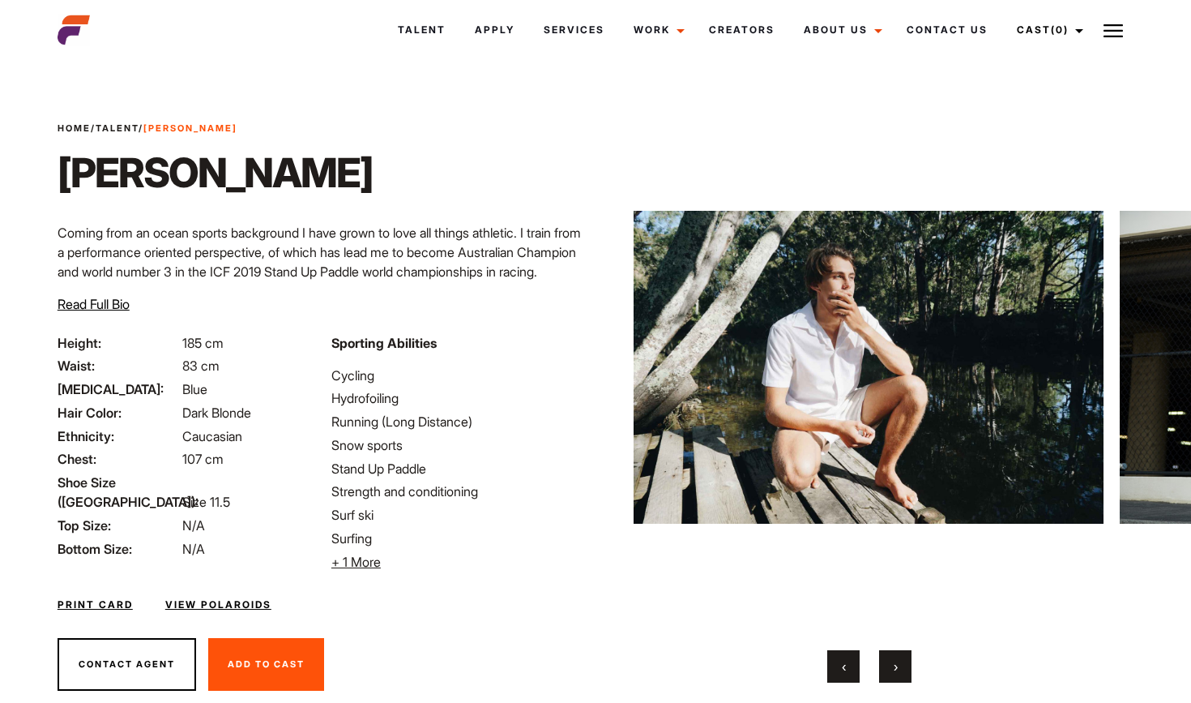
click at [895, 669] on span "›" at bounding box center [896, 666] width 4 height 16
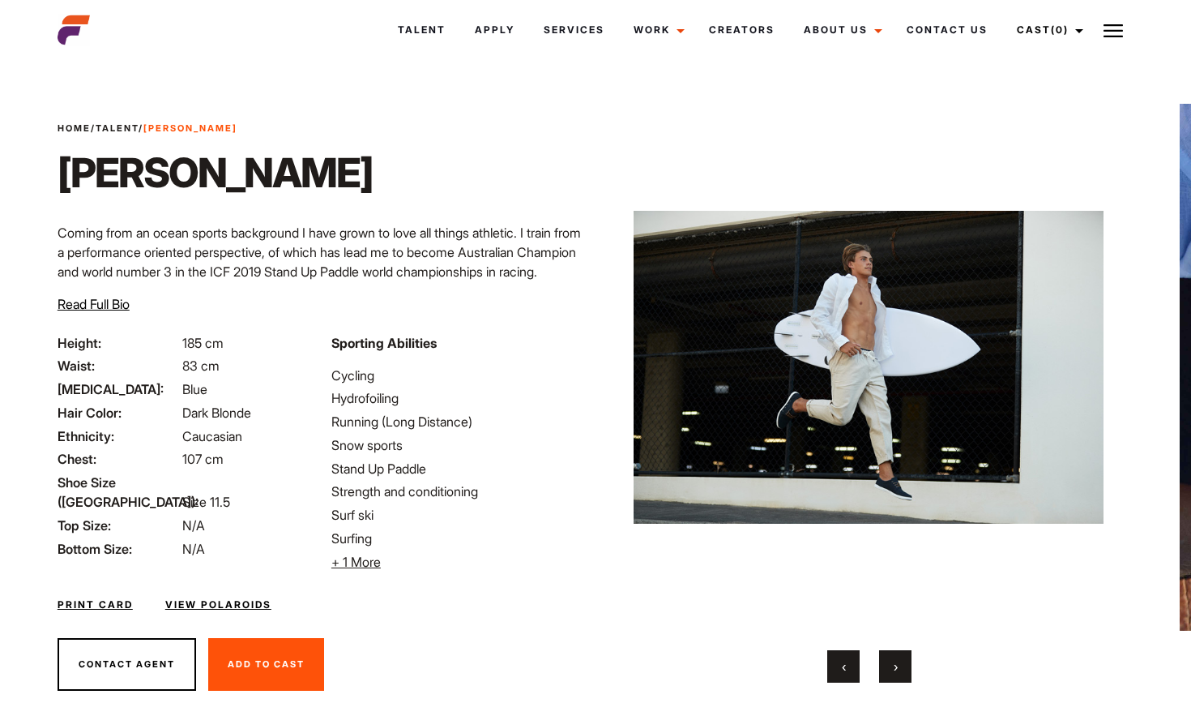
click at [895, 669] on span "›" at bounding box center [896, 666] width 4 height 16
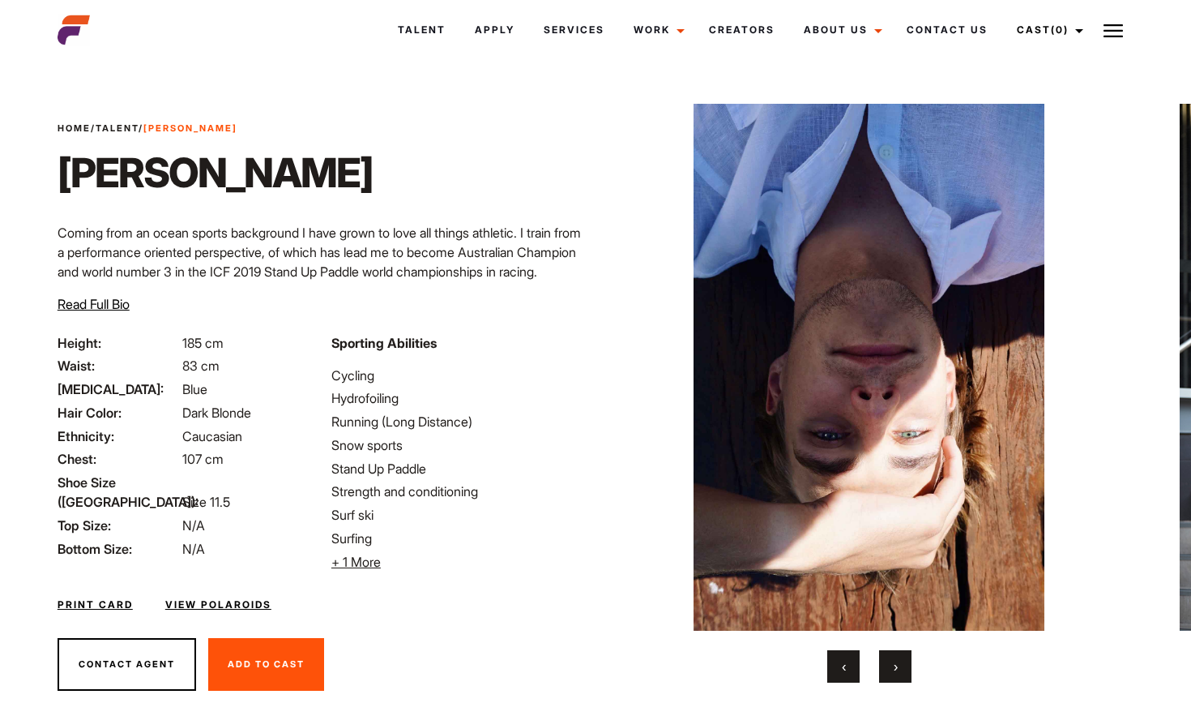
click at [895, 669] on span "›" at bounding box center [896, 666] width 4 height 16
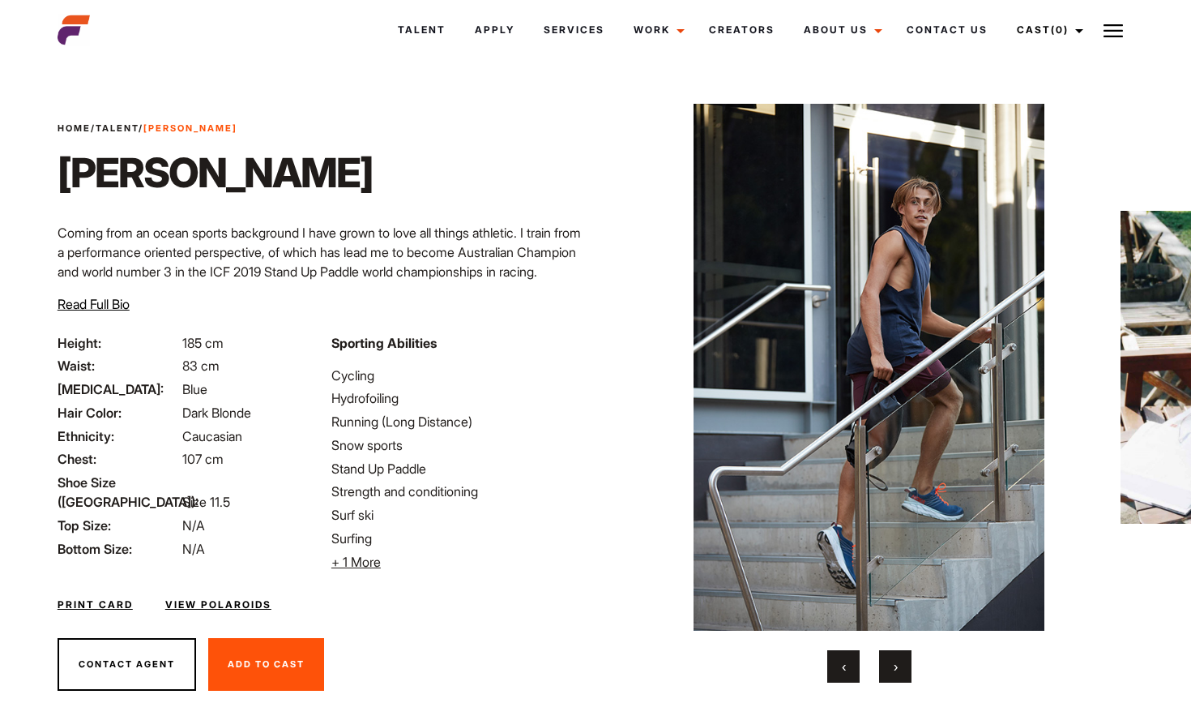
click at [895, 669] on span "›" at bounding box center [896, 666] width 4 height 16
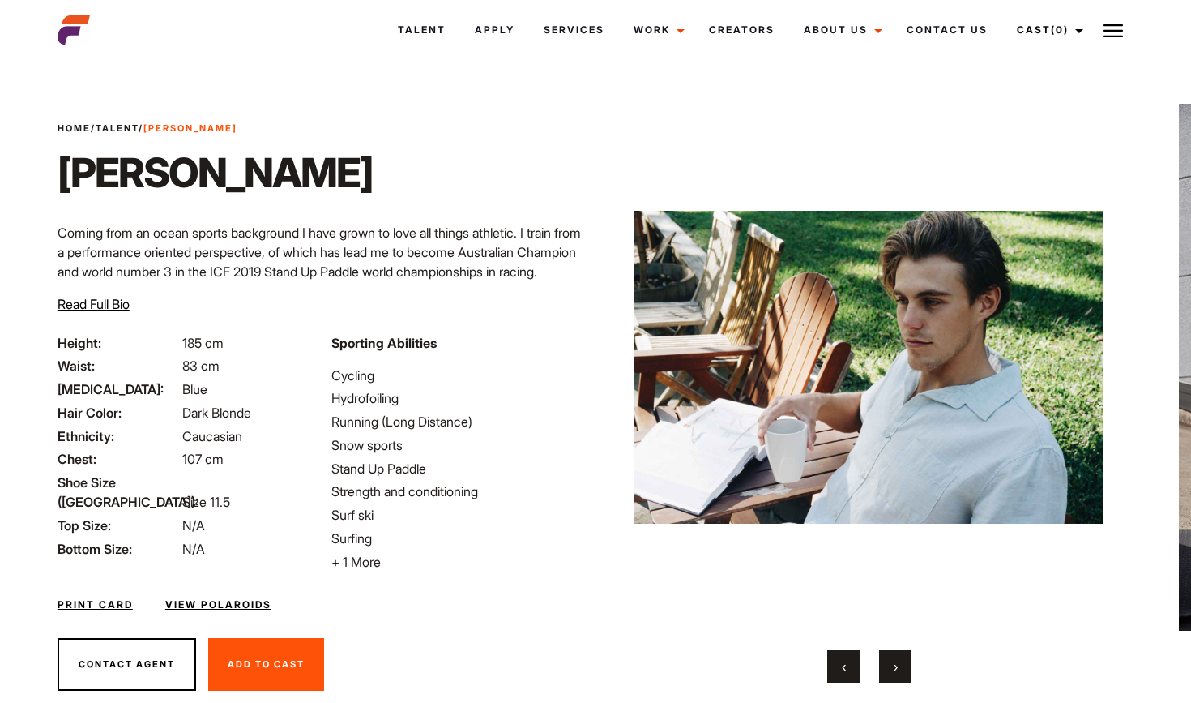
click at [895, 669] on span "›" at bounding box center [896, 666] width 4 height 16
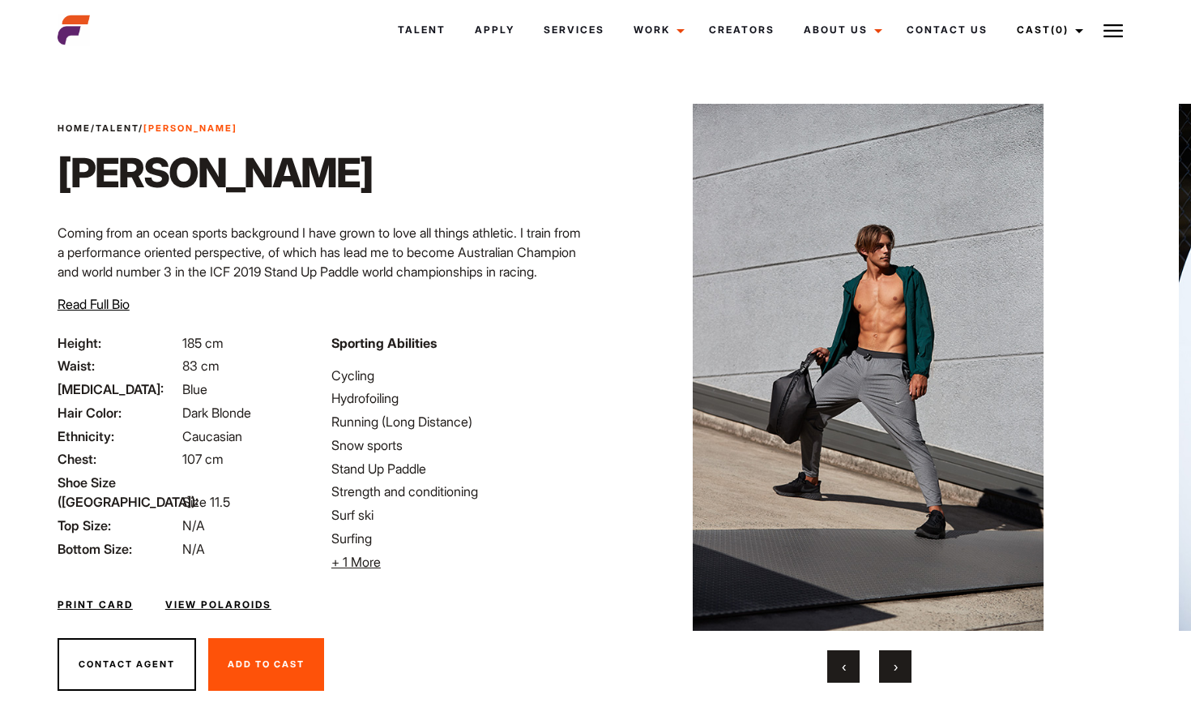
click at [895, 669] on span "›" at bounding box center [896, 666] width 4 height 16
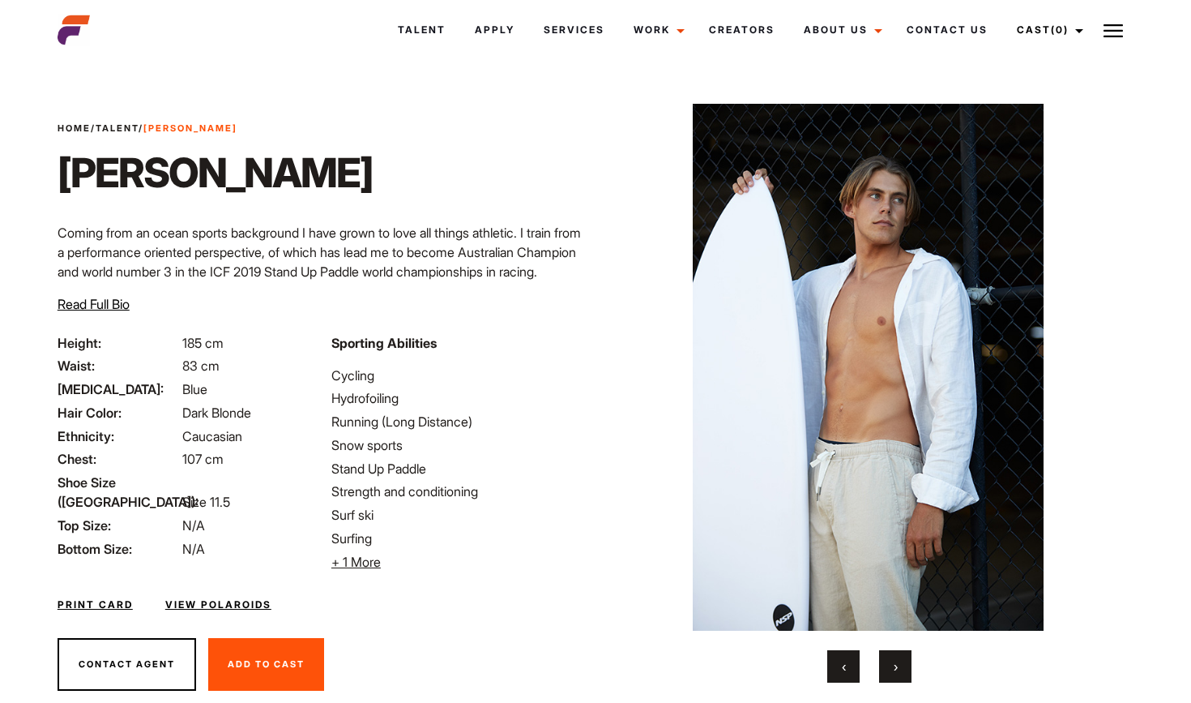
click at [895, 669] on span "›" at bounding box center [896, 666] width 4 height 16
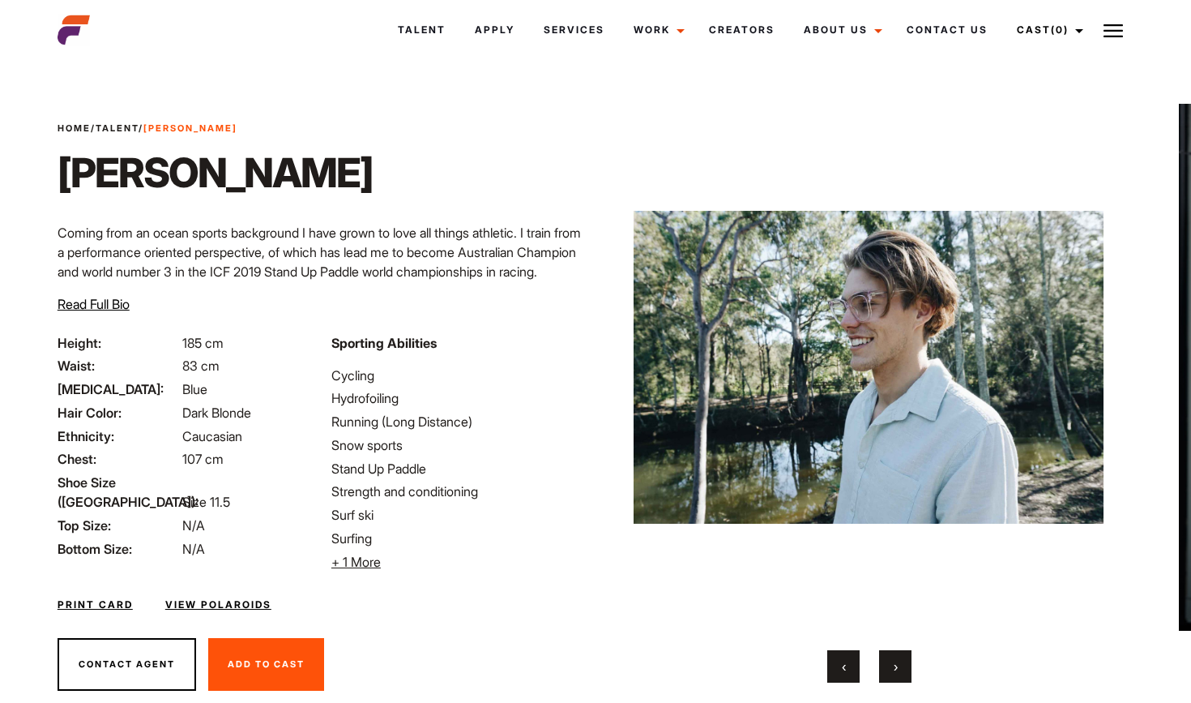
click at [895, 669] on span "›" at bounding box center [896, 666] width 4 height 16
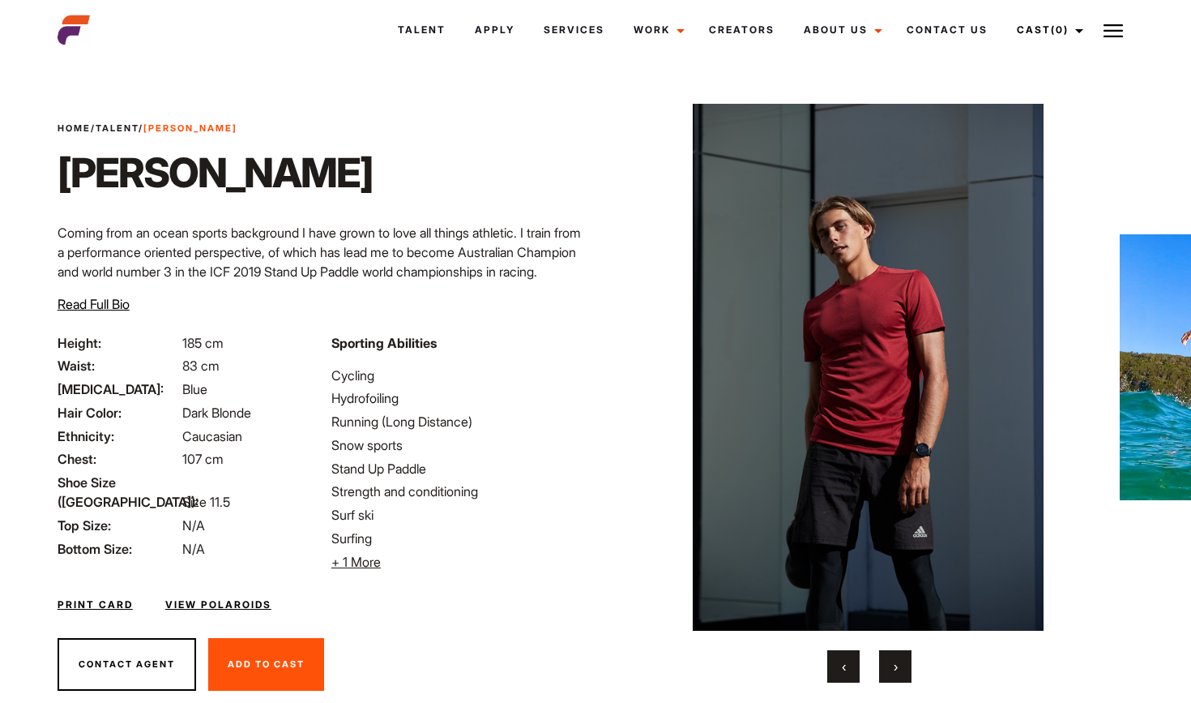
click at [895, 669] on span "›" at bounding box center [896, 666] width 4 height 16
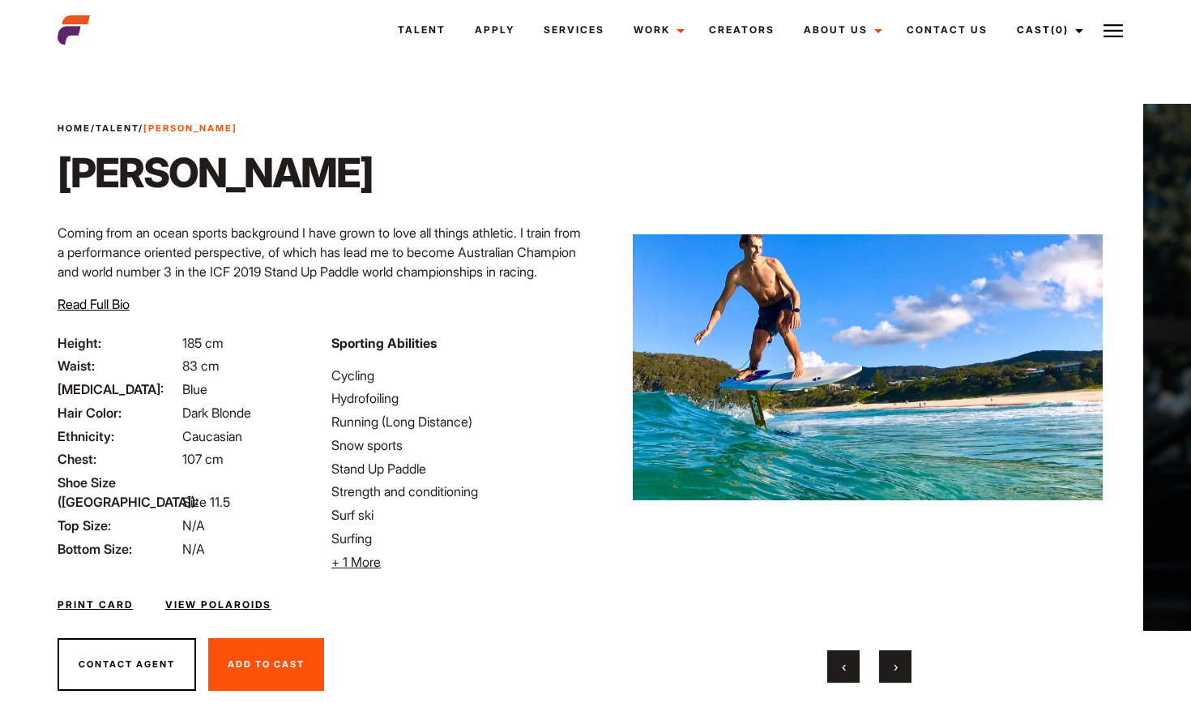
click at [895, 669] on span "›" at bounding box center [896, 666] width 4 height 16
